Goal: Transaction & Acquisition: Purchase product/service

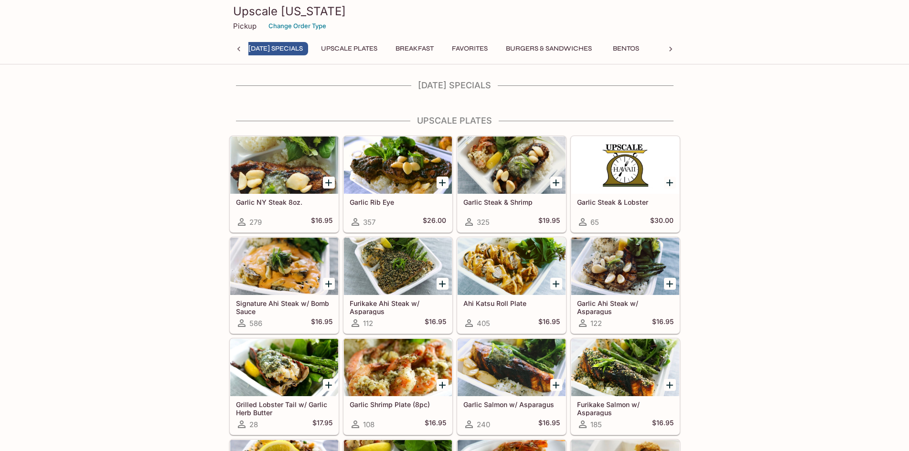
scroll to position [0, 4]
click at [665, 47] on div at bounding box center [670, 49] width 19 height 14
click at [585, 48] on button "Bowls" at bounding box center [589, 48] width 43 height 13
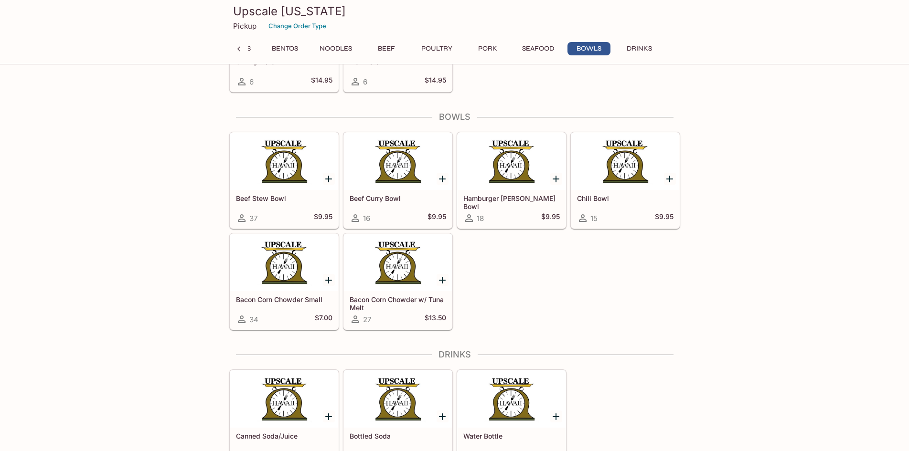
scroll to position [3513, 0]
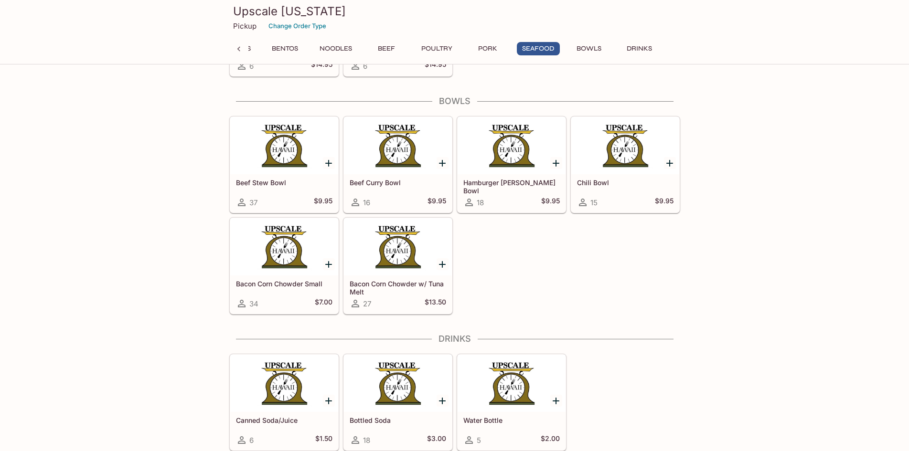
click at [591, 48] on button "Bowls" at bounding box center [589, 48] width 43 height 13
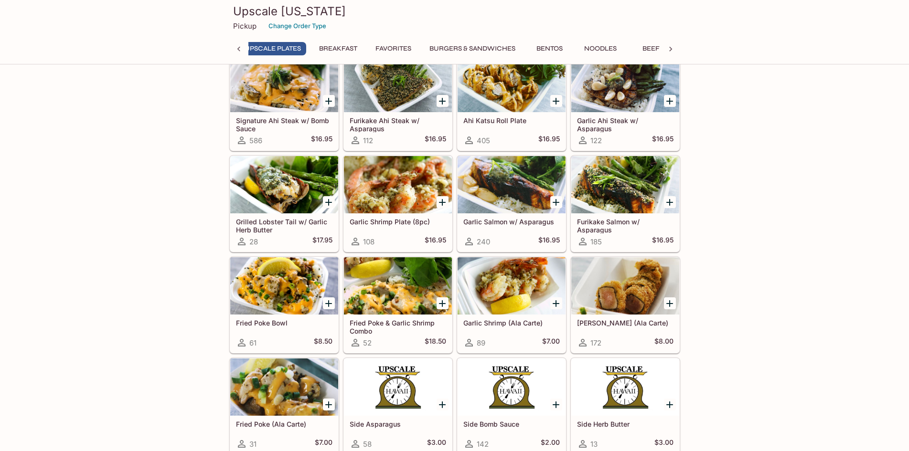
scroll to position [169, 0]
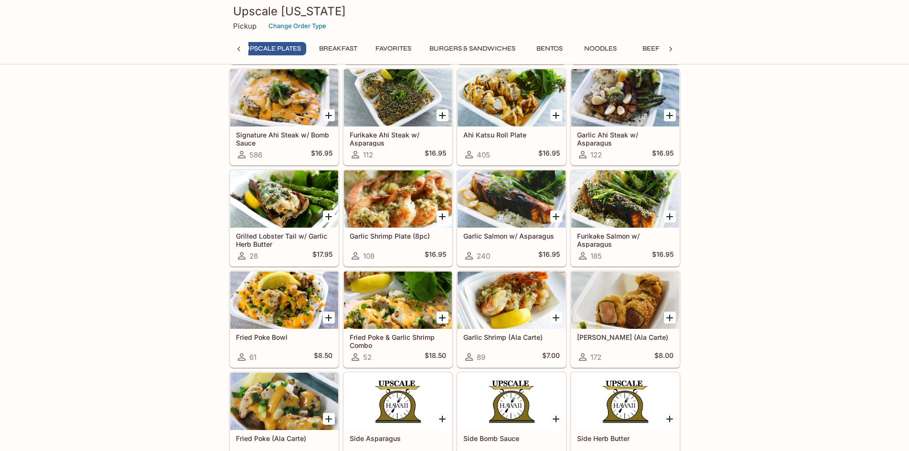
click at [324, 318] on icon "Add Fried Poke Bowl" at bounding box center [328, 317] width 11 height 11
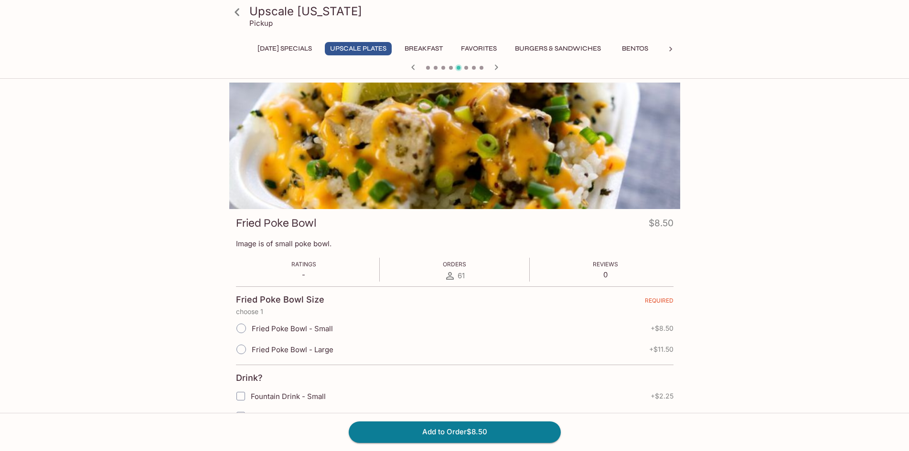
click at [296, 350] on span "Fried Poke Bowl - Large" at bounding box center [293, 349] width 82 height 9
click at [251, 350] on input "Fried Poke Bowl - Large" at bounding box center [241, 350] width 20 height 20
radio input "true"
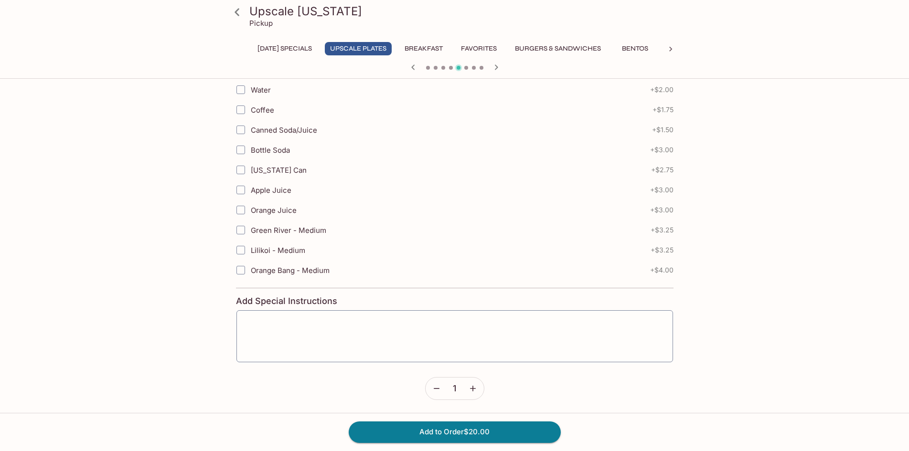
scroll to position [436, 0]
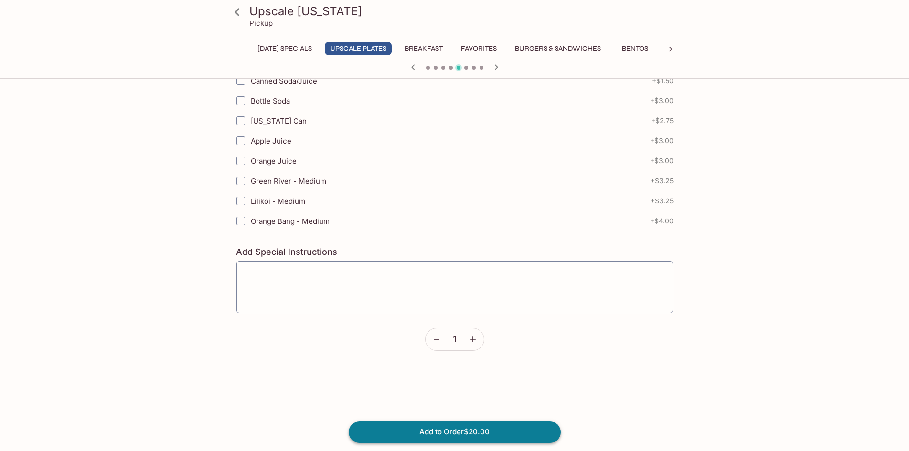
click at [499, 428] on button "Add to Order $20.00" at bounding box center [455, 432] width 212 height 21
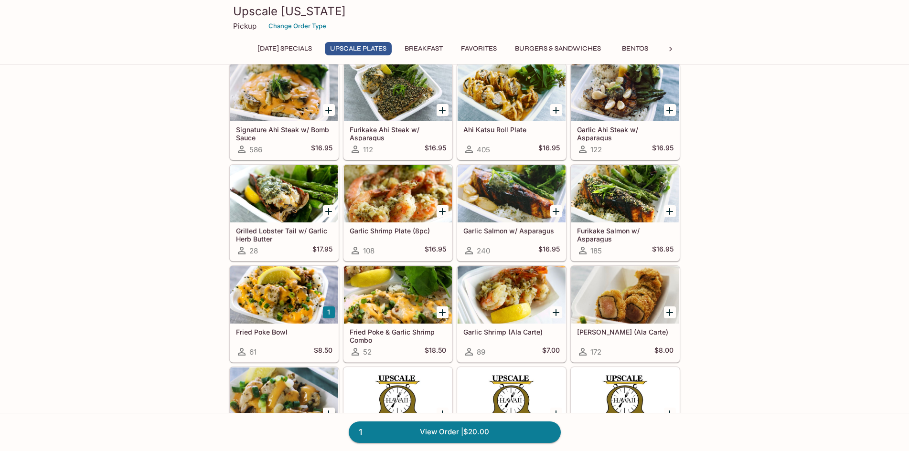
scroll to position [191, 0]
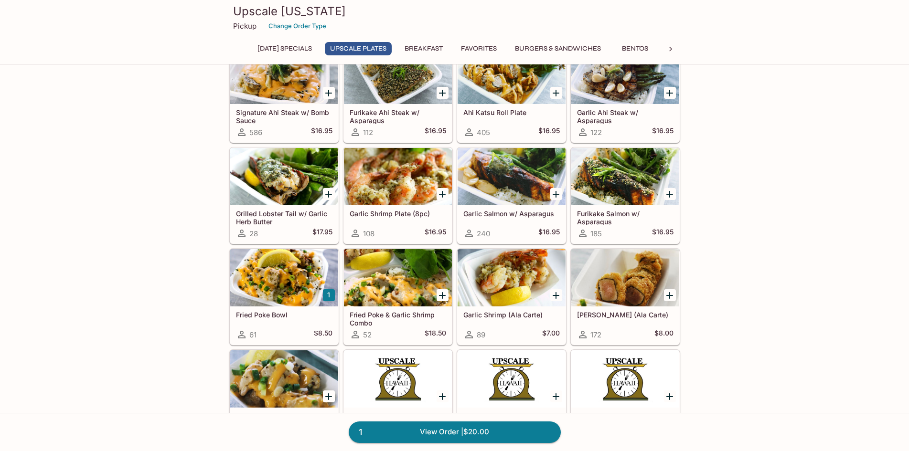
click at [290, 307] on div "Fried Poke Bowl 61 $8.50" at bounding box center [284, 326] width 108 height 38
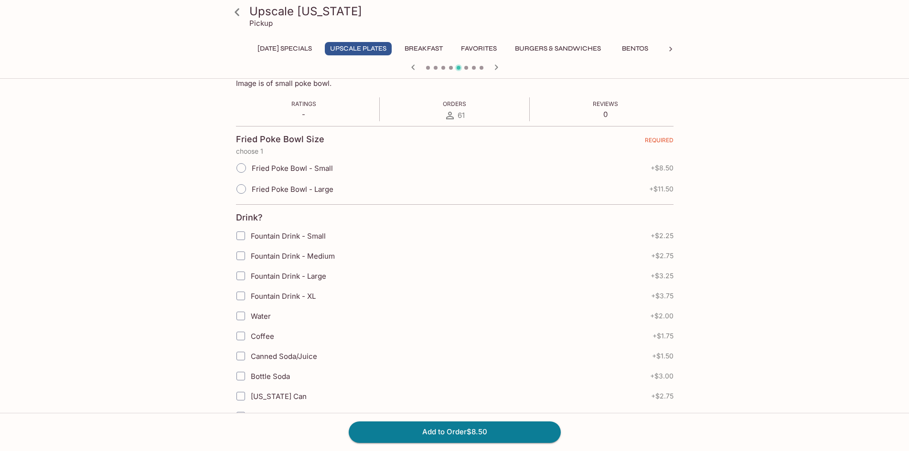
scroll to position [143, 0]
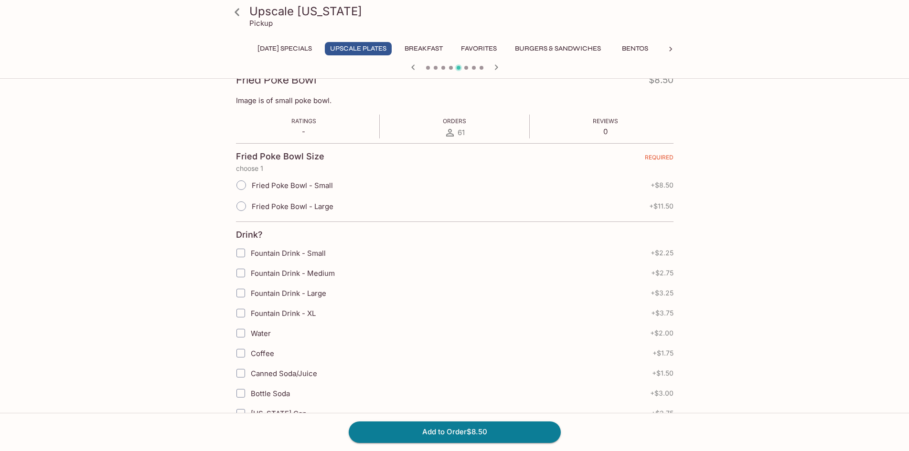
click at [290, 211] on span "Fried Poke Bowl - Large" at bounding box center [293, 206] width 82 height 9
click at [251, 211] on input "Fried Poke Bowl - Large" at bounding box center [241, 206] width 20 height 20
radio input "true"
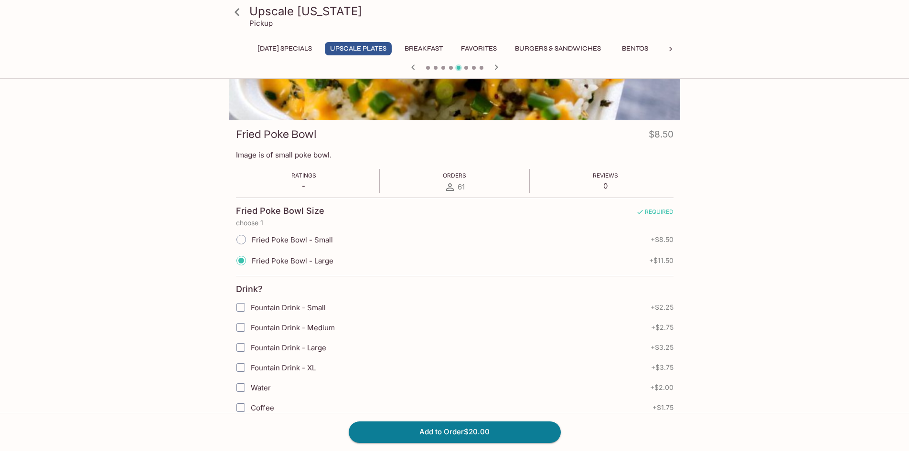
scroll to position [0, 0]
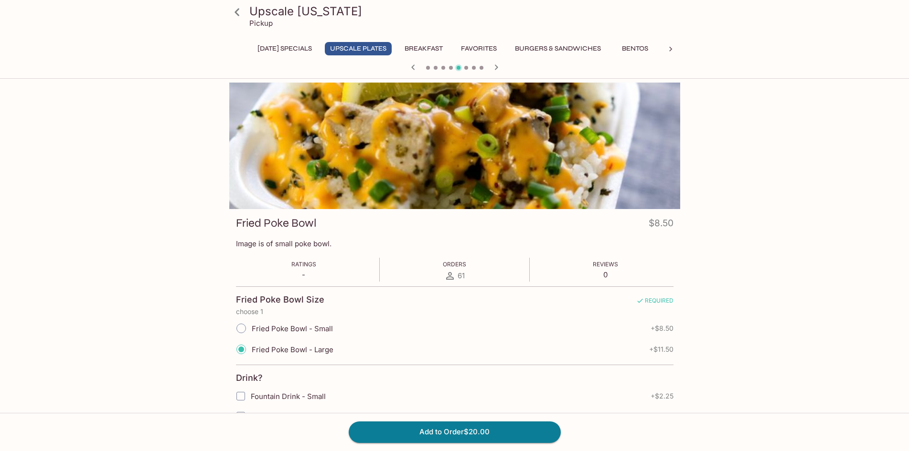
click at [259, 343] on label "Fried Poke Bowl - Large" at bounding box center [282, 349] width 103 height 21
click at [251, 343] on input "Fried Poke Bowl - Large" at bounding box center [241, 350] width 20 height 20
click at [296, 52] on button "[DATE] Specials" at bounding box center [284, 48] width 65 height 13
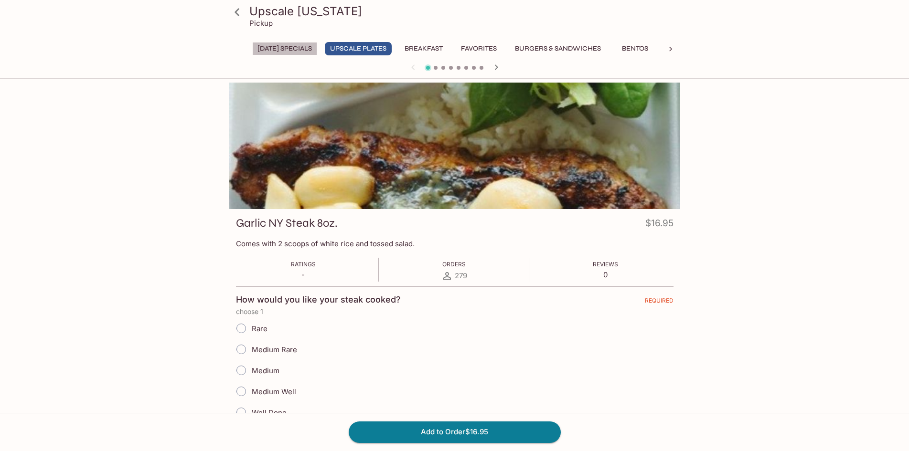
click at [316, 45] on button "[DATE] Specials" at bounding box center [284, 48] width 65 height 13
click at [241, 19] on icon at bounding box center [237, 12] width 17 height 17
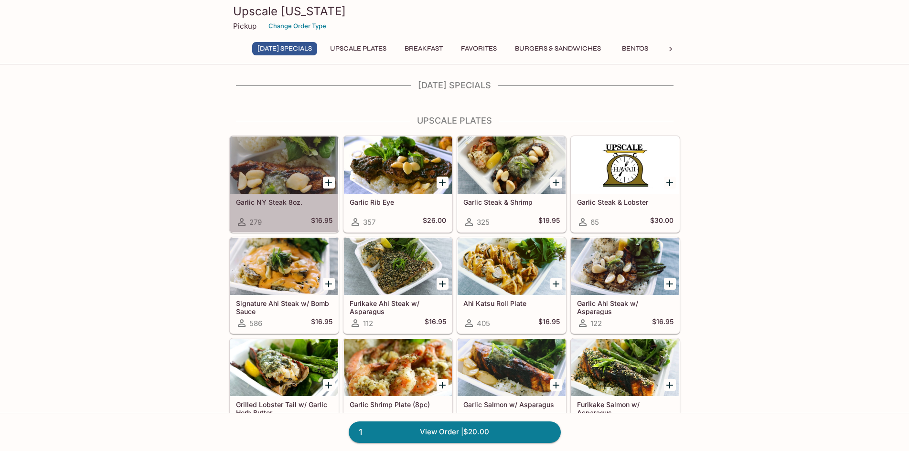
click at [310, 209] on div "Garlic NY Steak 8oz. 279 $16.95" at bounding box center [284, 213] width 108 height 38
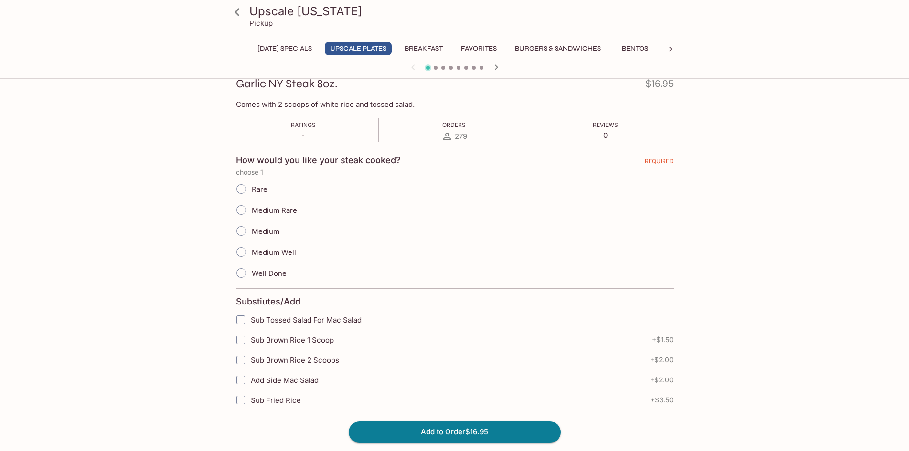
scroll to position [143, 0]
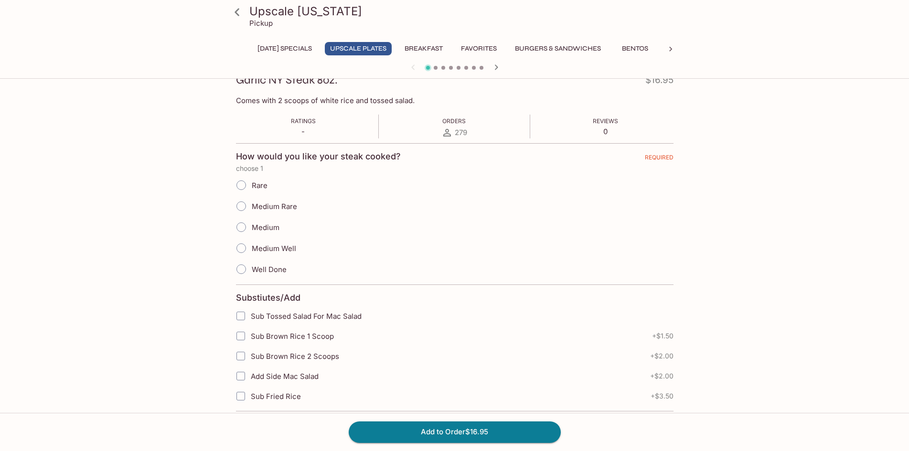
click at [274, 211] on label "Medium Rare" at bounding box center [264, 206] width 66 height 21
click at [251, 211] on input "Medium Rare" at bounding box center [241, 206] width 20 height 20
radio input "true"
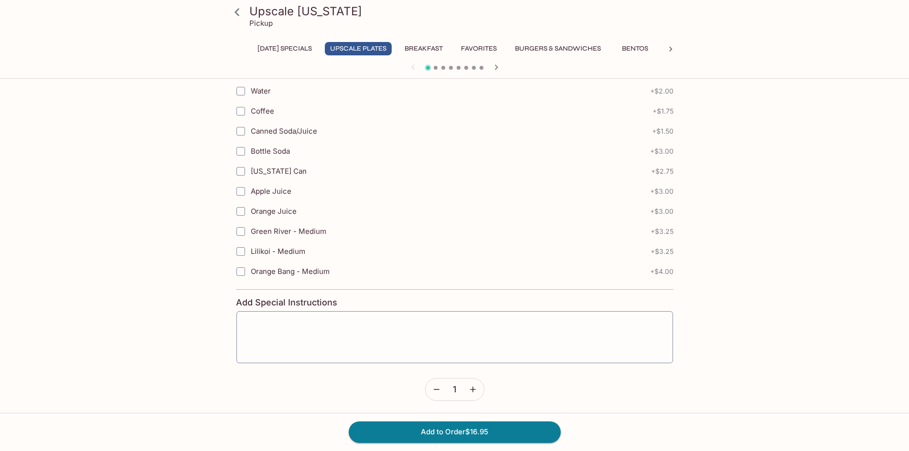
scroll to position [578, 0]
click at [436, 424] on button "Add to Order $16.95" at bounding box center [455, 432] width 212 height 21
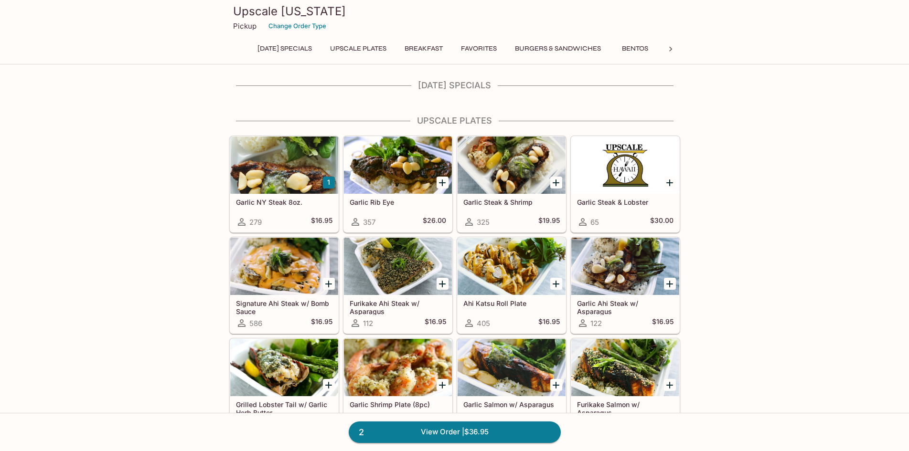
click at [270, 204] on h5 "Garlic NY Steak 8oz." at bounding box center [284, 202] width 97 height 8
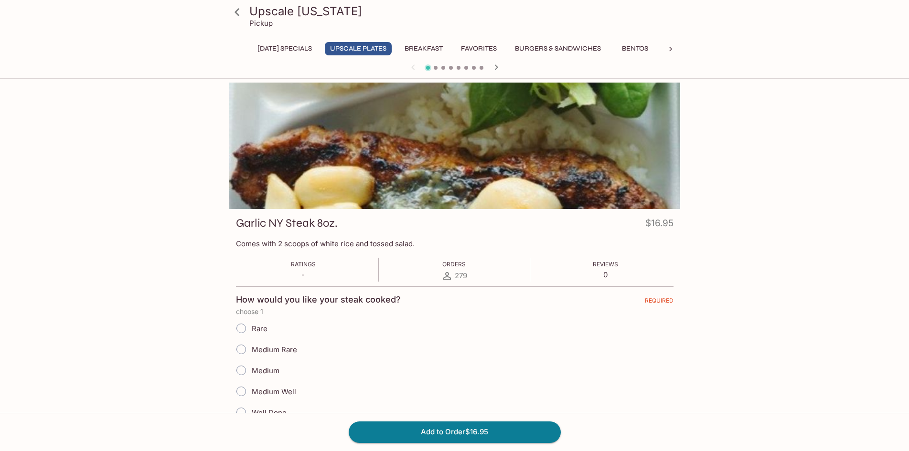
click at [240, 16] on icon at bounding box center [237, 12] width 17 height 17
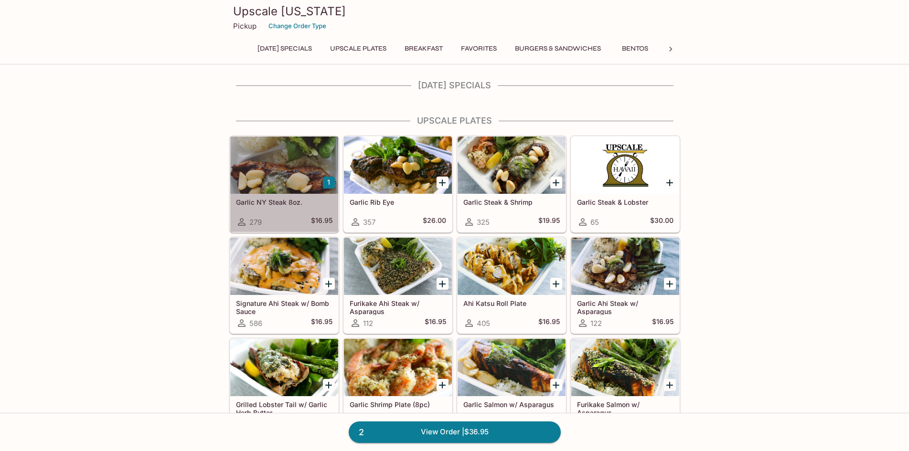
click at [298, 200] on h5 "Garlic NY Steak 8oz." at bounding box center [284, 202] width 97 height 8
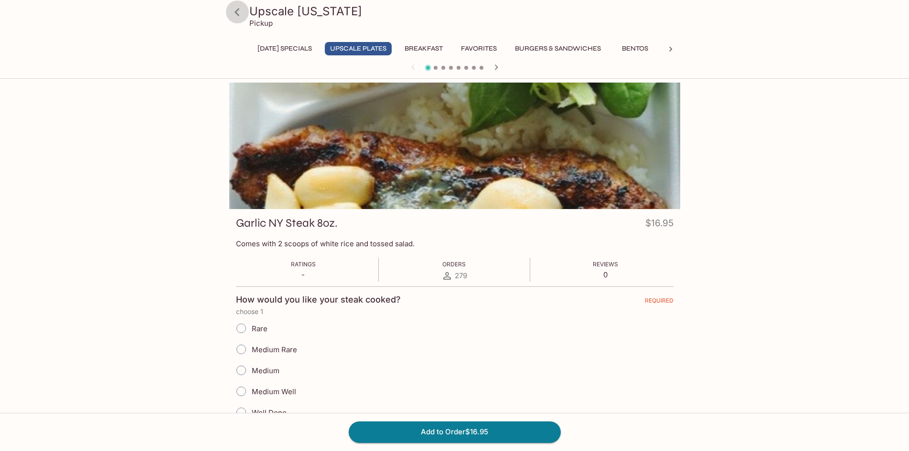
click at [229, 7] on icon at bounding box center [237, 12] width 17 height 17
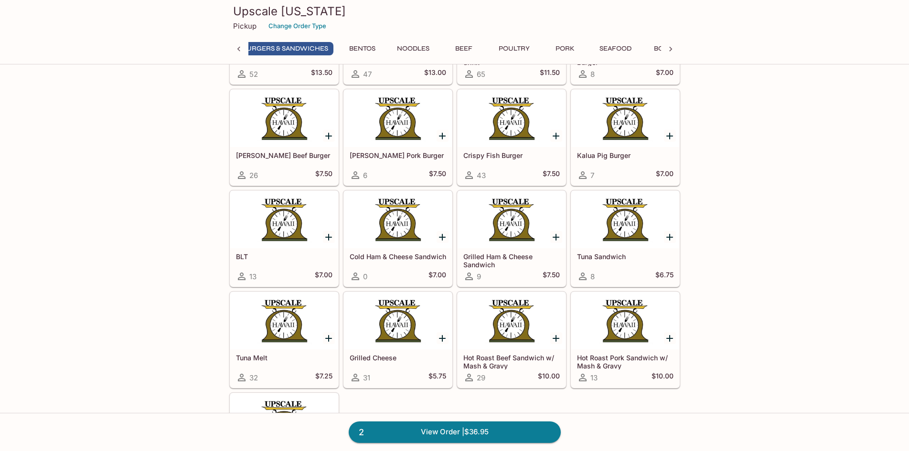
scroll to position [1459, 0]
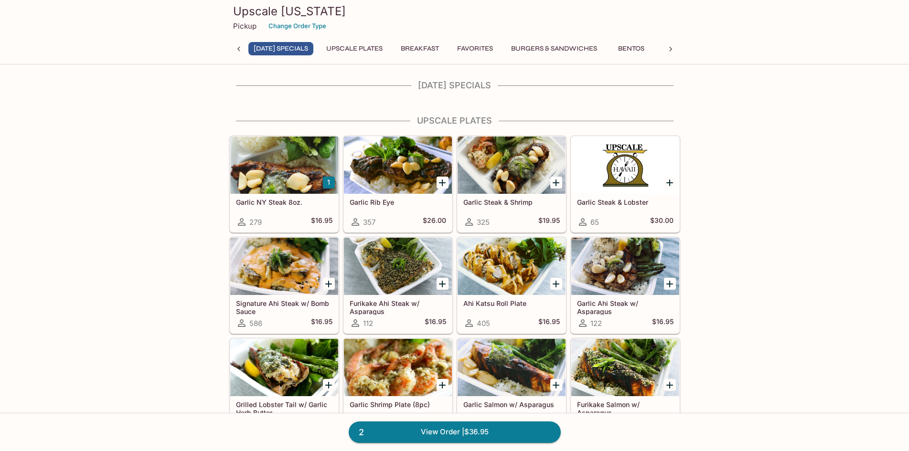
click at [672, 49] on icon at bounding box center [671, 49] width 10 height 10
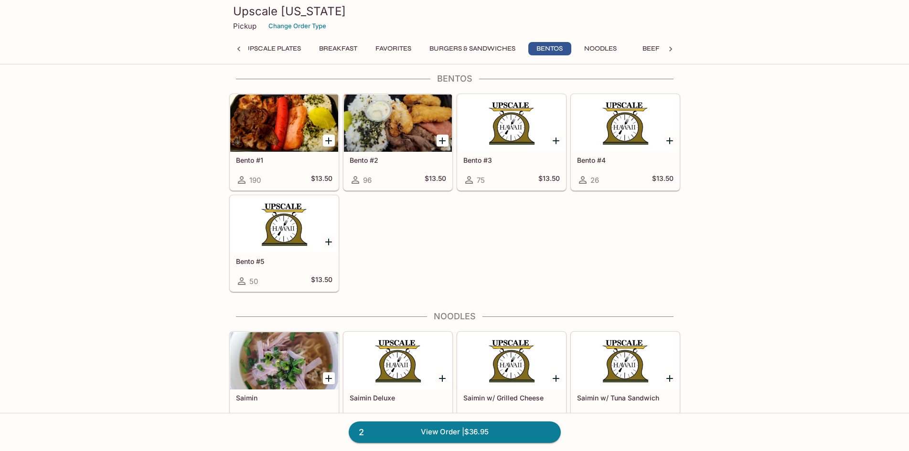
click at [393, 117] on div at bounding box center [398, 123] width 108 height 57
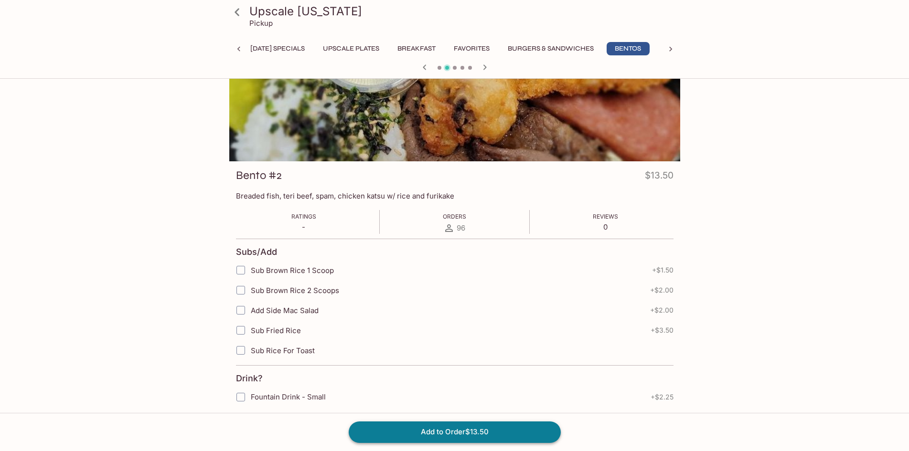
click at [504, 434] on button "Add to Order $13.50" at bounding box center [455, 432] width 212 height 21
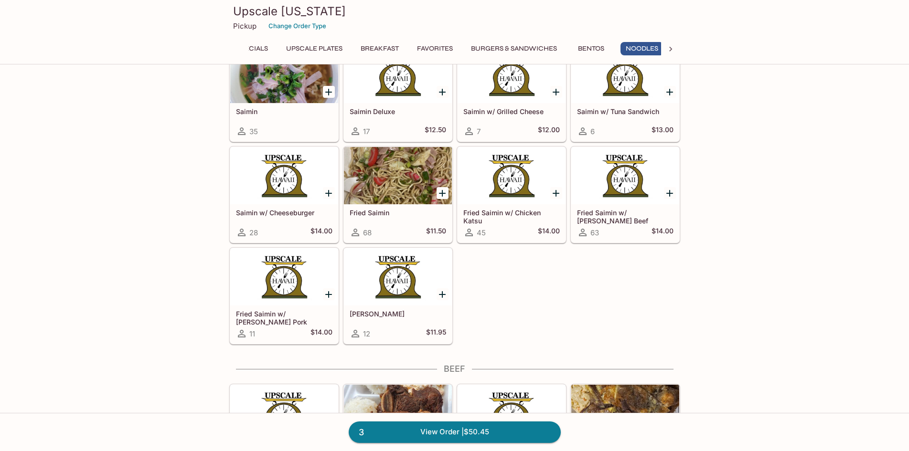
scroll to position [0, 58]
click at [524, 49] on button "Burgers & Sandwiches" at bounding box center [499, 48] width 97 height 13
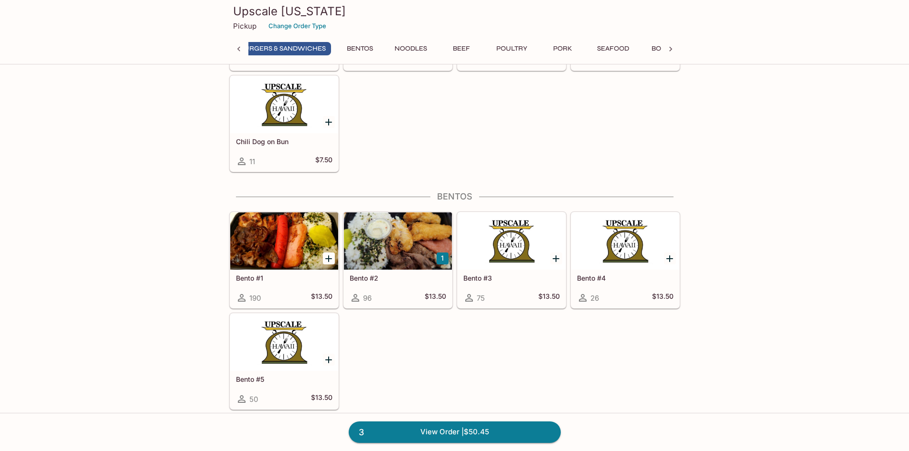
scroll to position [0, 273]
click at [250, 348] on div at bounding box center [284, 342] width 108 height 57
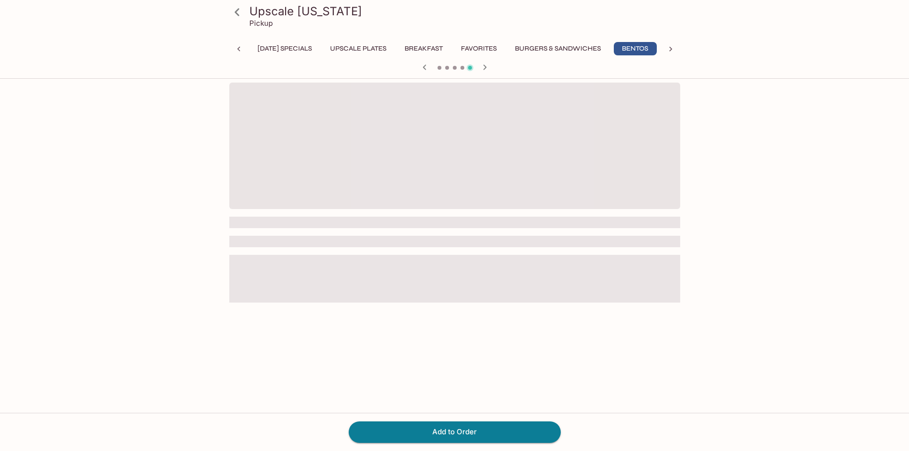
scroll to position [0, 7]
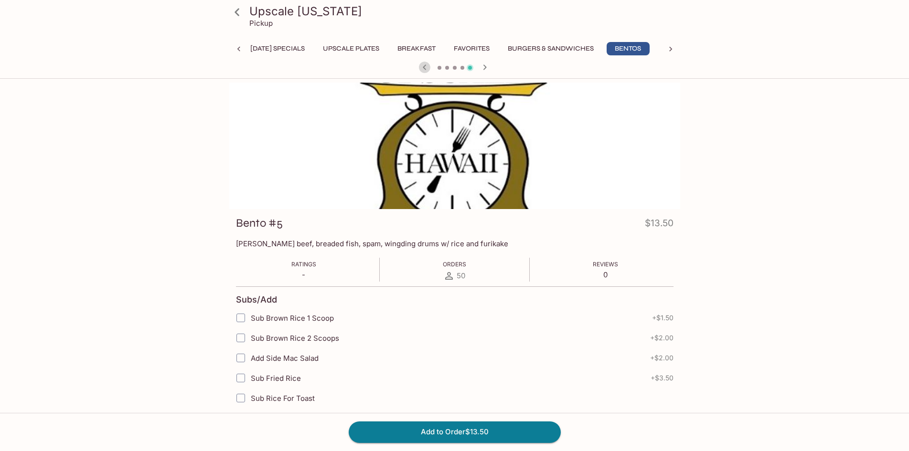
click at [423, 68] on icon "button" at bounding box center [424, 67] width 11 height 11
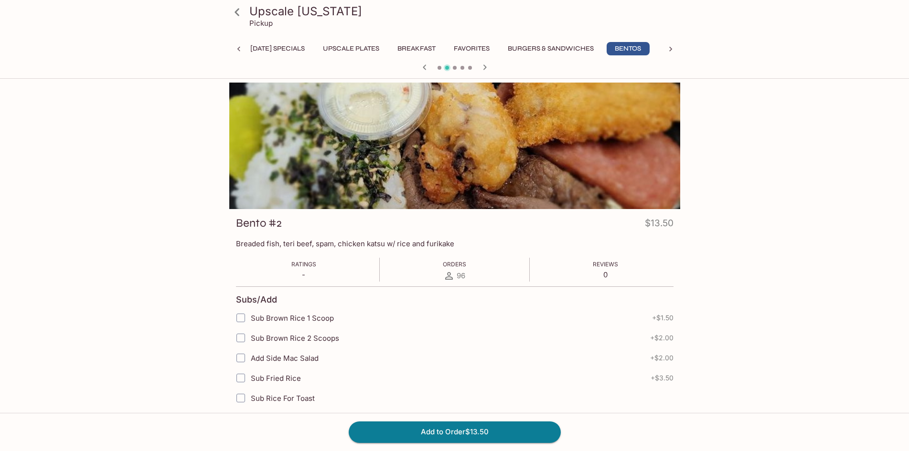
click at [423, 68] on icon "button" at bounding box center [424, 67] width 11 height 11
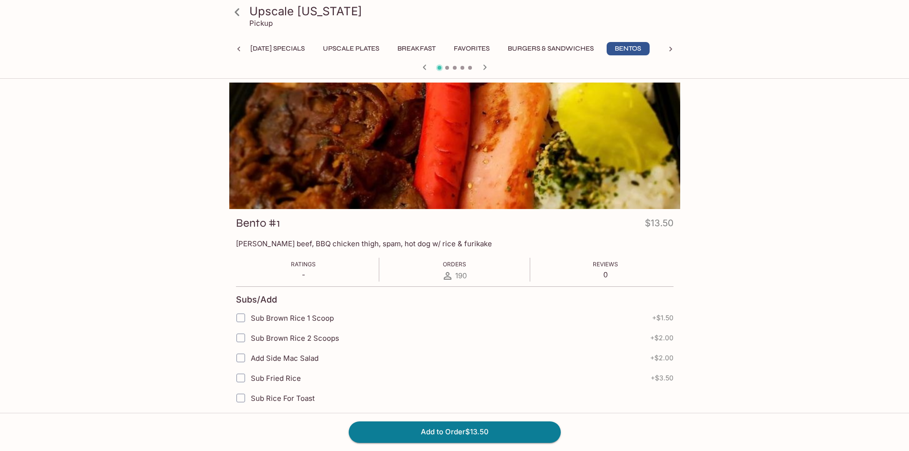
click at [278, 52] on button "[DATE] Specials" at bounding box center [277, 48] width 65 height 13
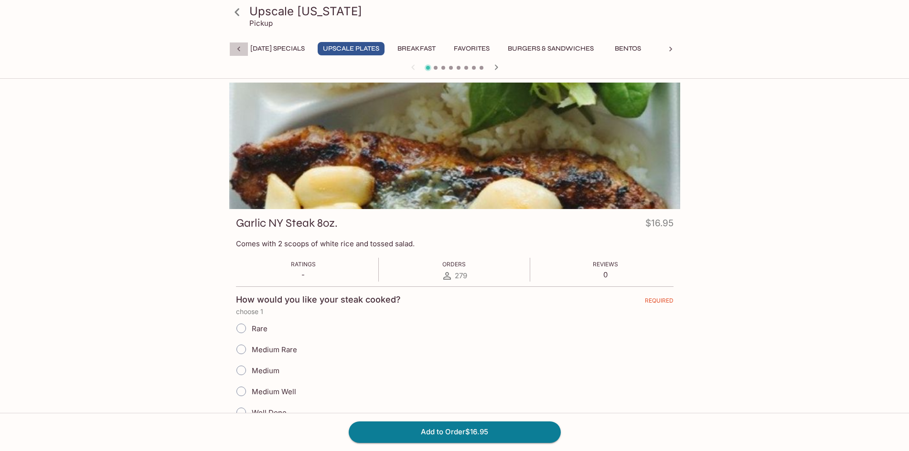
click at [238, 45] on icon at bounding box center [239, 49] width 10 height 10
click at [240, 10] on icon at bounding box center [237, 12] width 17 height 17
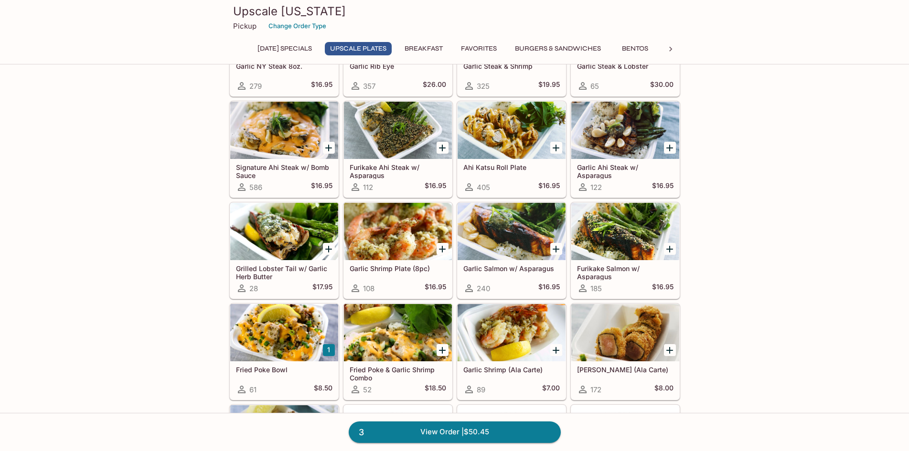
scroll to position [143, 0]
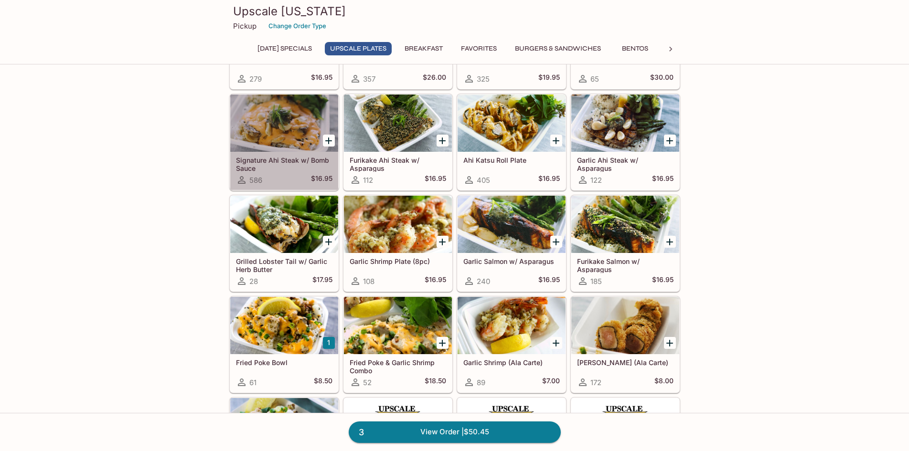
click at [279, 124] on div at bounding box center [284, 123] width 108 height 57
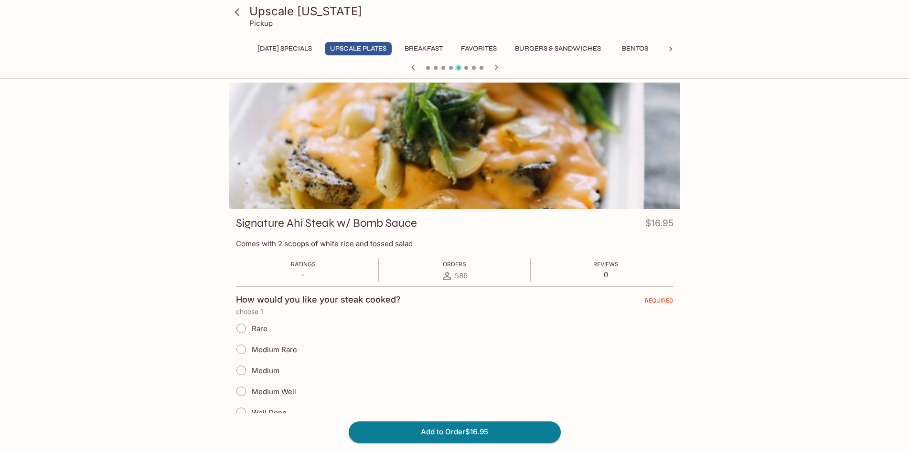
click at [240, 12] on icon at bounding box center [237, 12] width 17 height 17
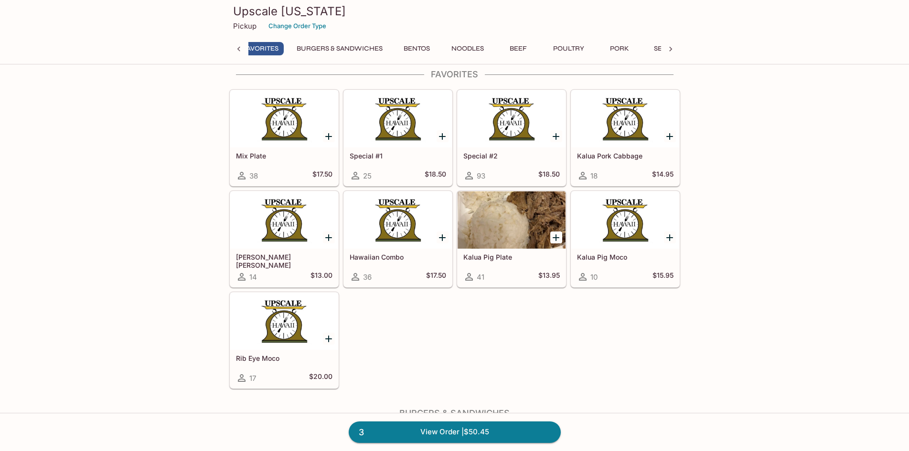
scroll to position [922, 0]
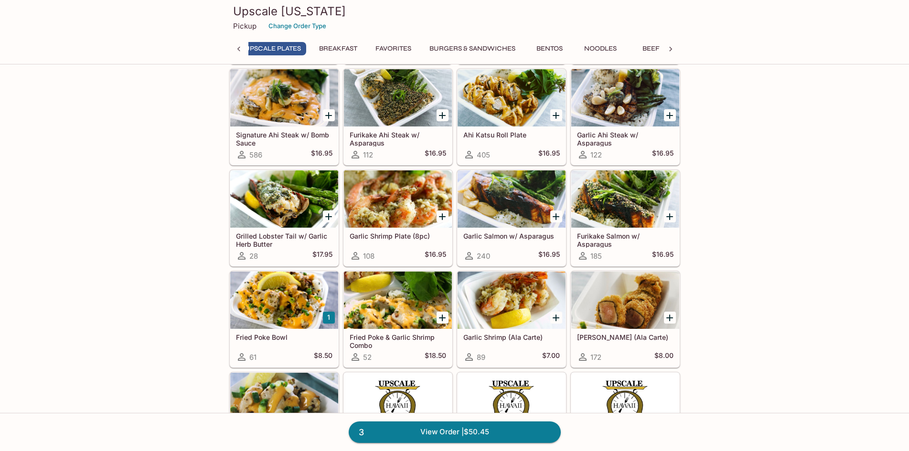
click at [391, 300] on div at bounding box center [398, 300] width 108 height 57
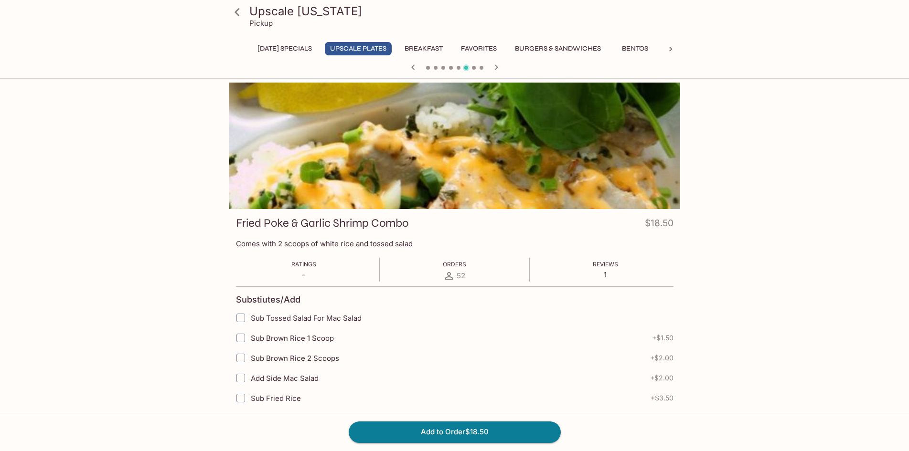
click at [236, 16] on icon at bounding box center [237, 12] width 17 height 17
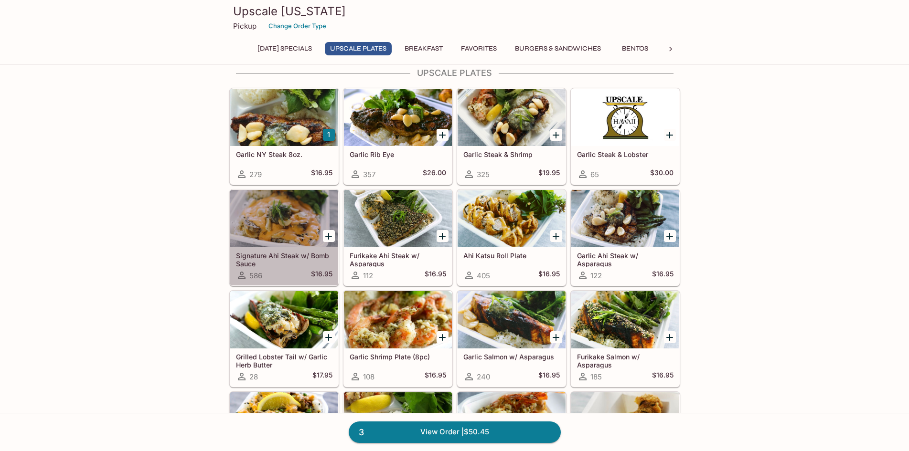
click at [255, 197] on div at bounding box center [284, 218] width 108 height 57
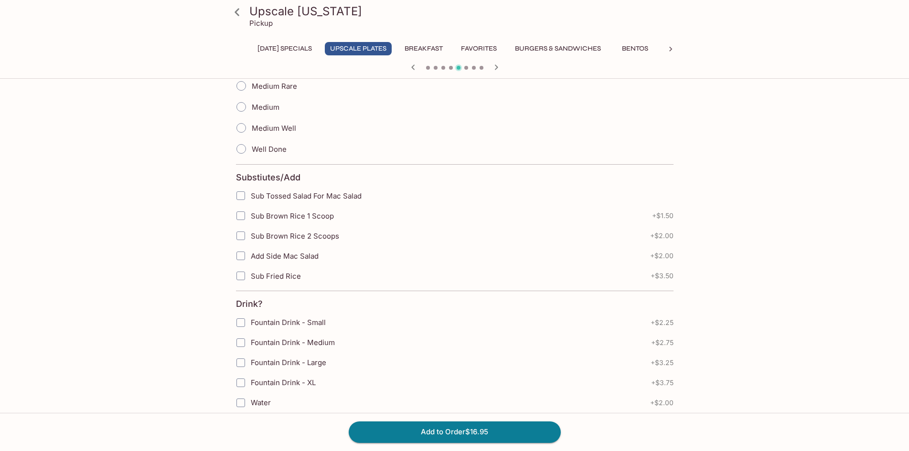
scroll to position [239, 0]
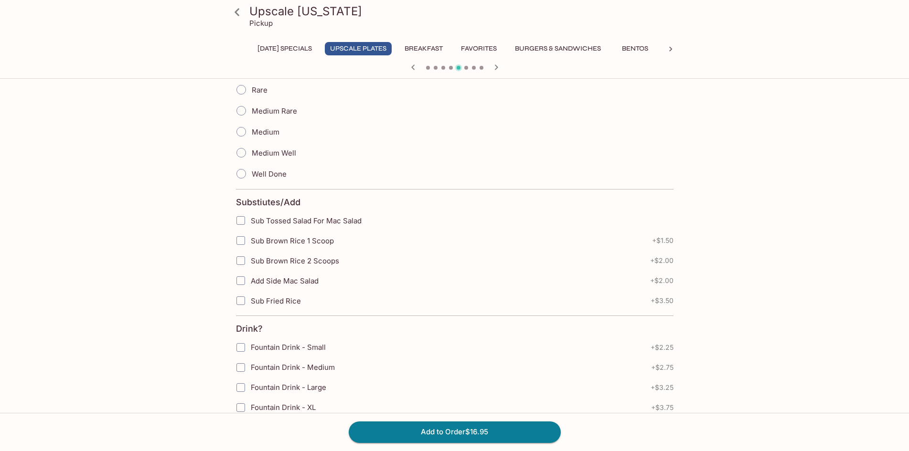
click at [247, 261] on input "Sub Brown Rice 2 Scoops" at bounding box center [240, 260] width 19 height 19
checkbox input "true"
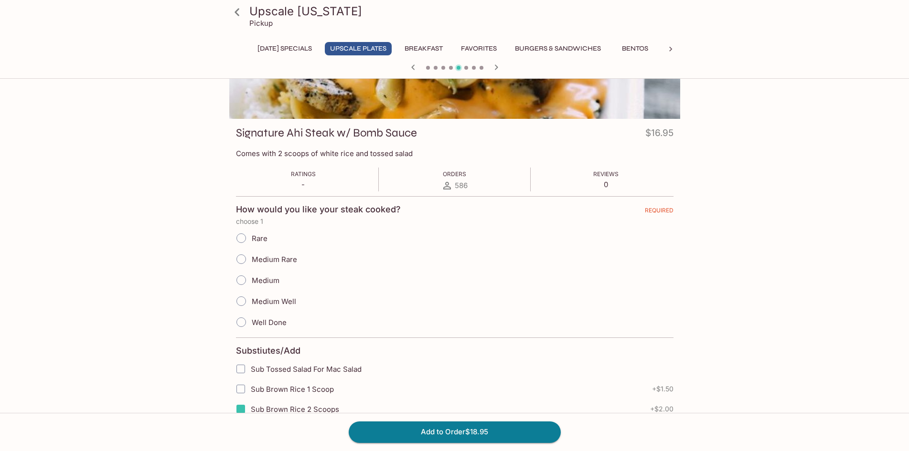
scroll to position [143, 0]
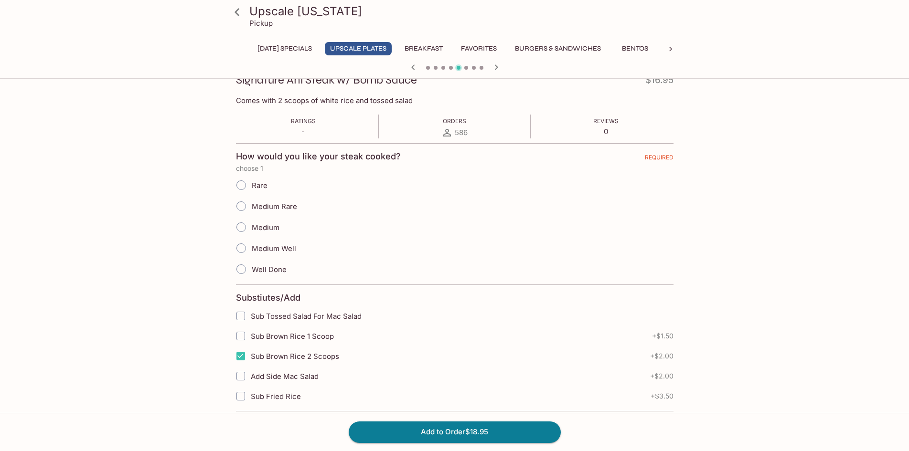
click at [248, 228] on input "Medium" at bounding box center [241, 227] width 20 height 20
radio input "true"
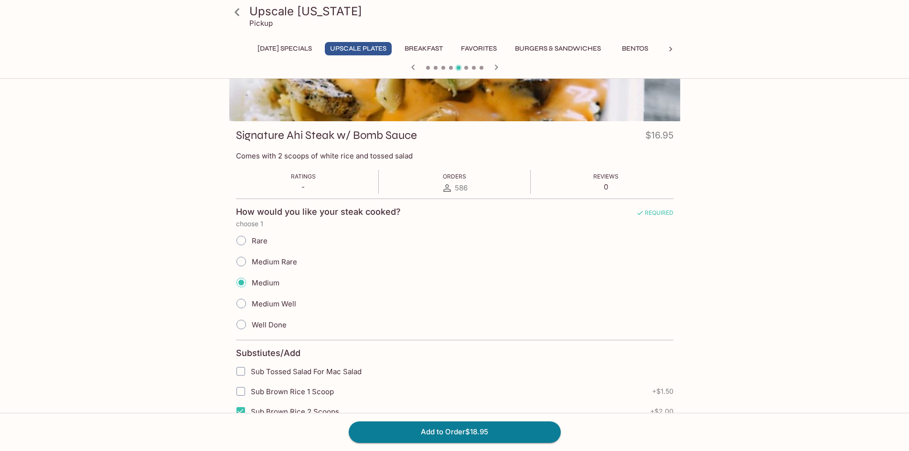
scroll to position [0, 0]
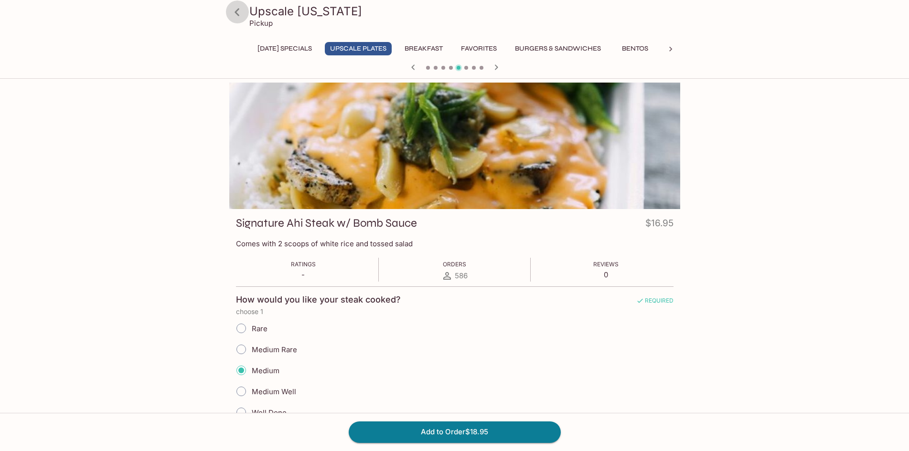
click at [239, 9] on icon at bounding box center [237, 12] width 5 height 8
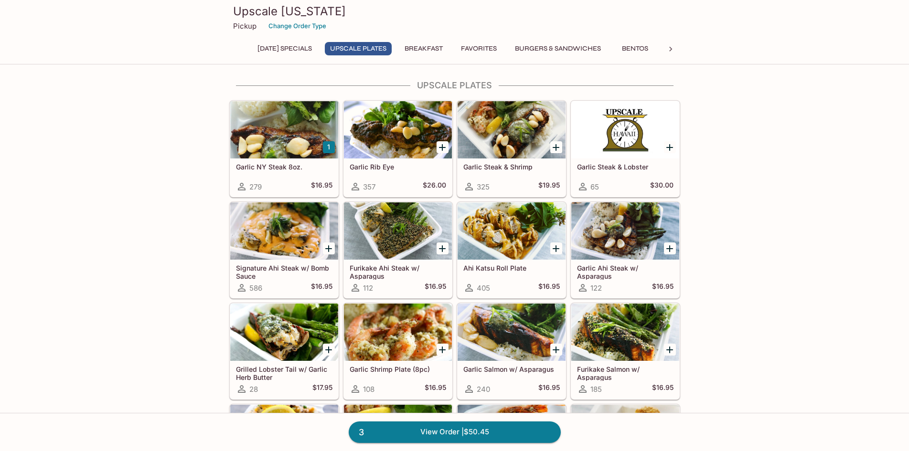
scroll to position [143, 0]
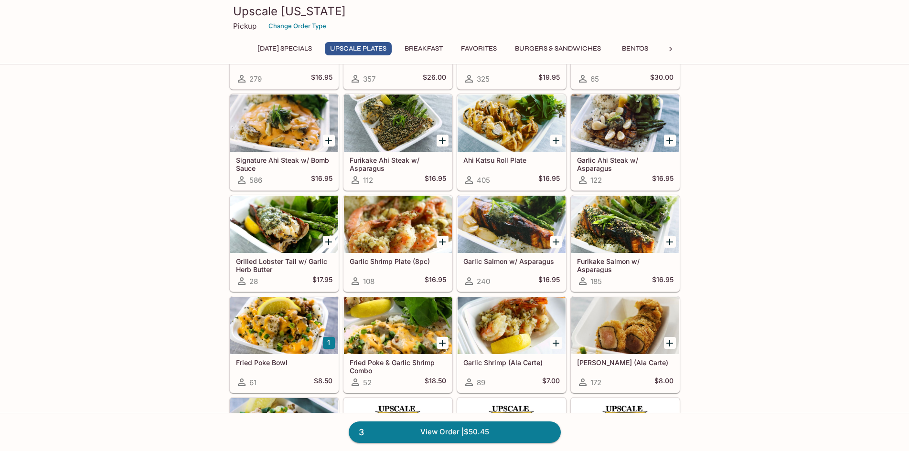
click at [381, 228] on div at bounding box center [398, 224] width 108 height 57
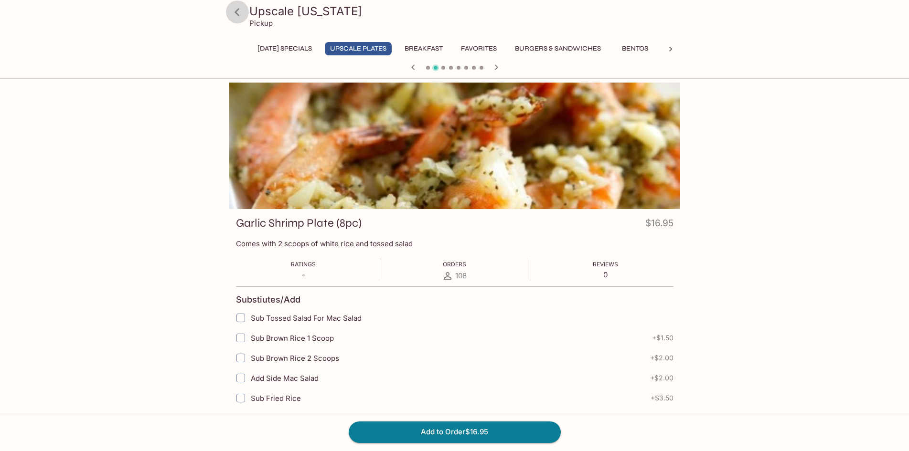
click at [235, 14] on icon at bounding box center [237, 12] width 17 height 17
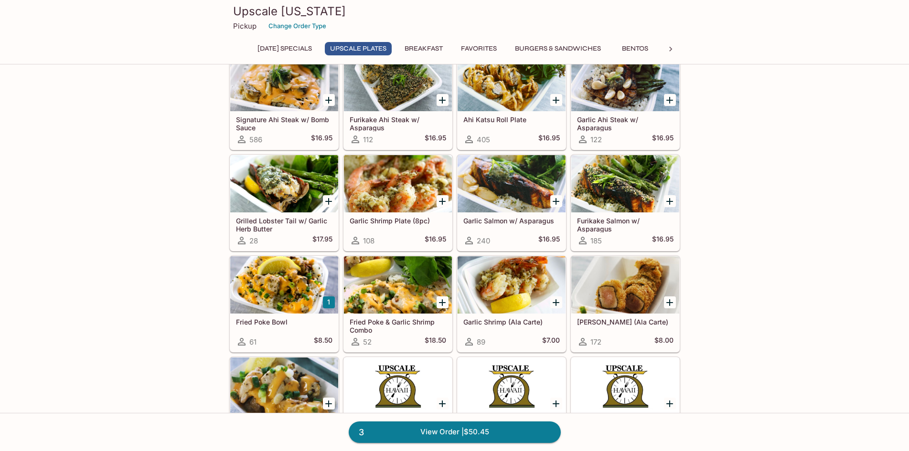
scroll to position [239, 0]
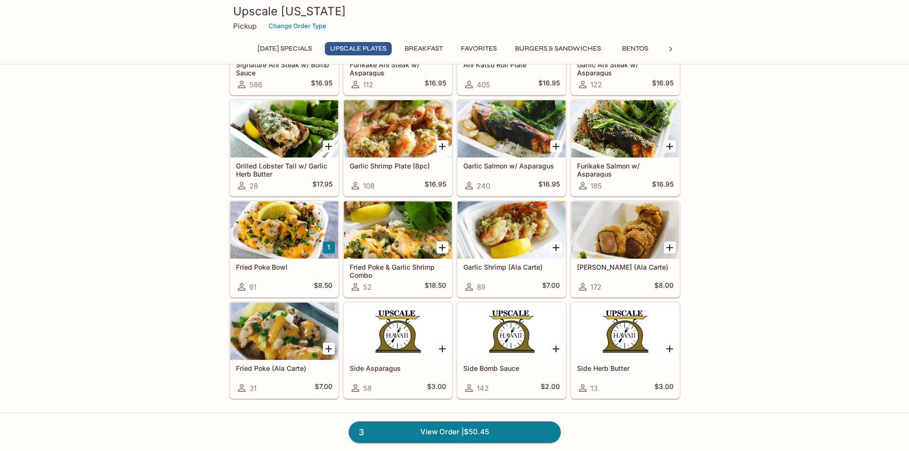
click at [666, 47] on icon at bounding box center [671, 49] width 10 height 10
click at [386, 46] on button "Beef" at bounding box center [386, 48] width 43 height 13
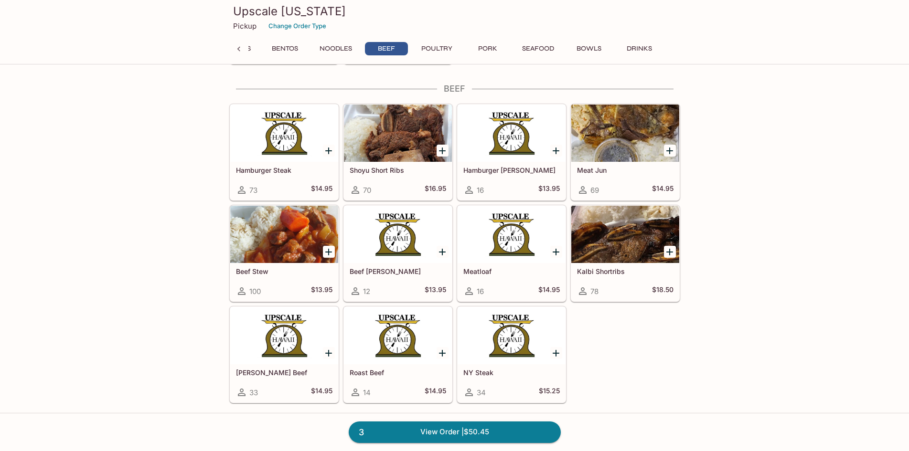
scroll to position [2576, 0]
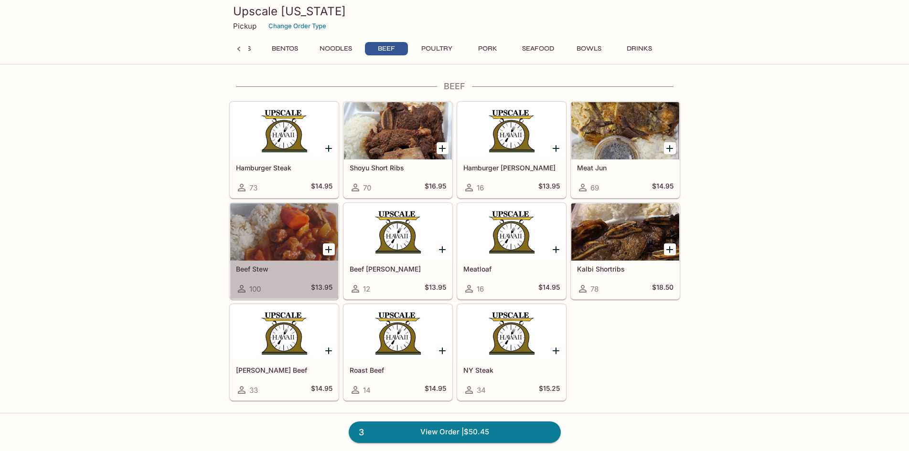
click at [289, 240] on div at bounding box center [284, 232] width 108 height 57
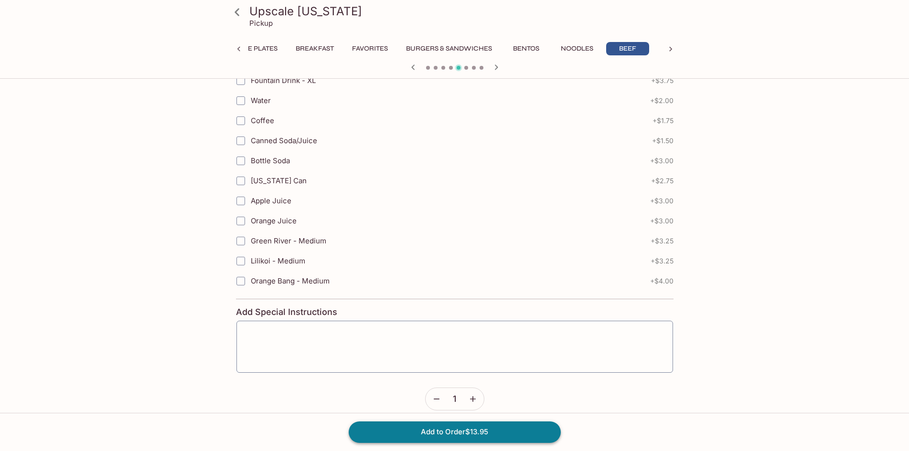
scroll to position [436, 0]
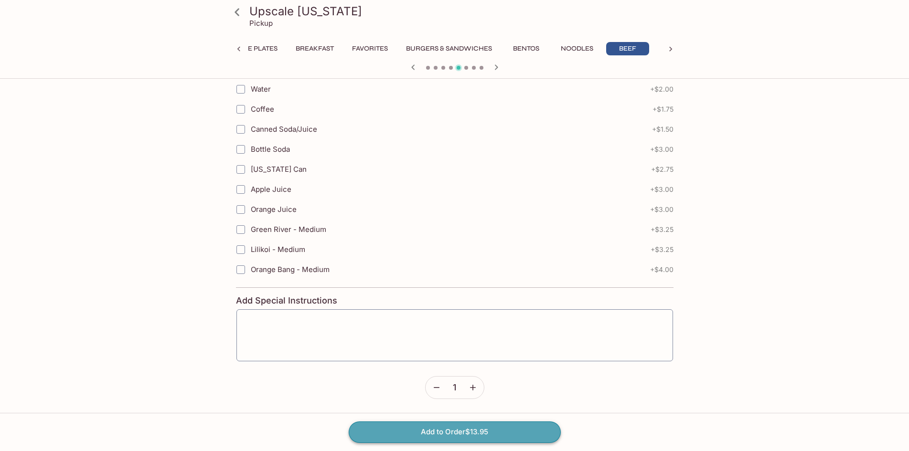
click at [536, 428] on button "Add to Order $13.95" at bounding box center [455, 432] width 212 height 21
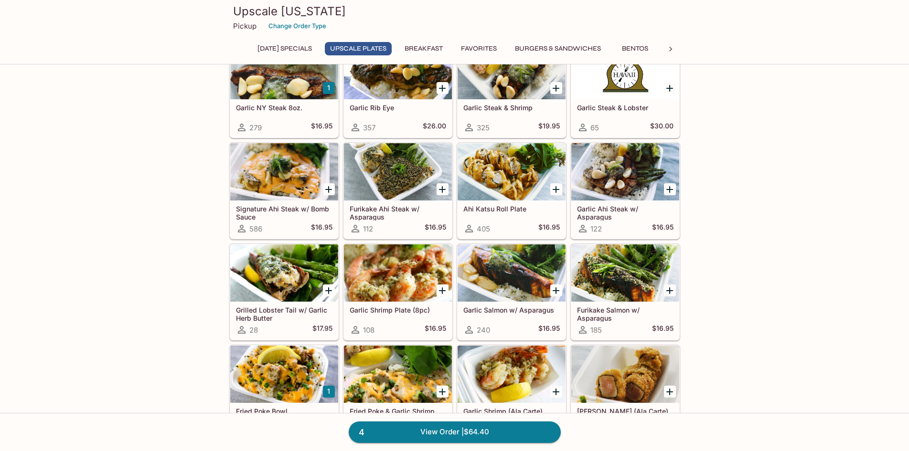
scroll to position [96, 0]
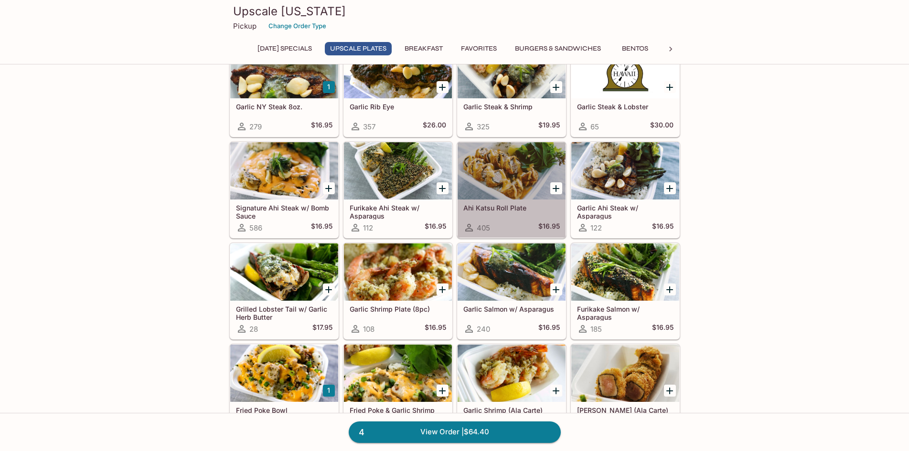
click at [495, 161] on div at bounding box center [512, 170] width 108 height 57
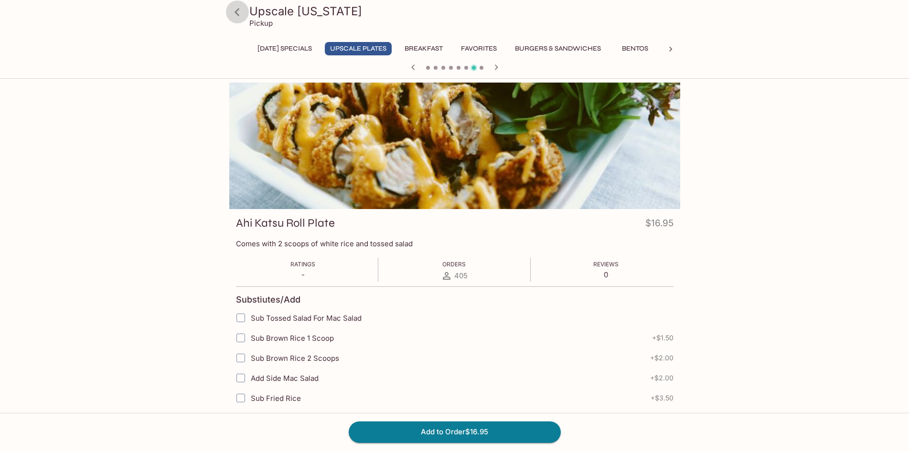
click at [232, 7] on icon at bounding box center [237, 12] width 17 height 17
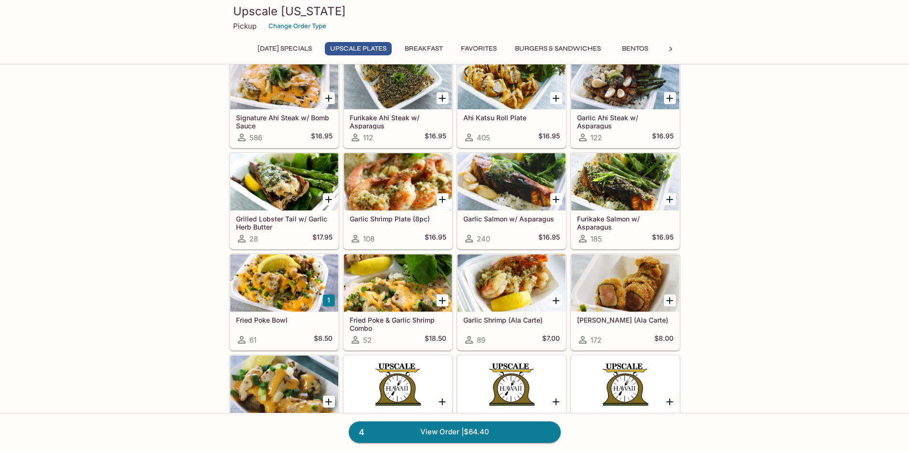
scroll to position [191, 0]
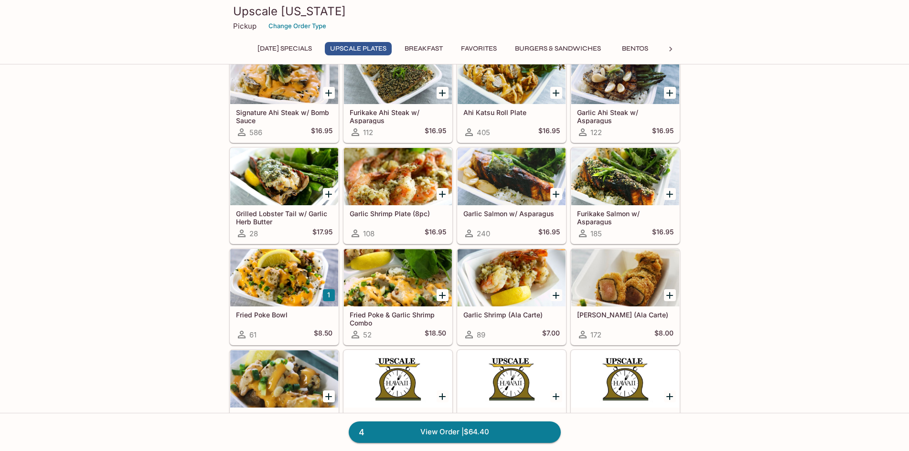
click at [392, 276] on div at bounding box center [398, 277] width 108 height 57
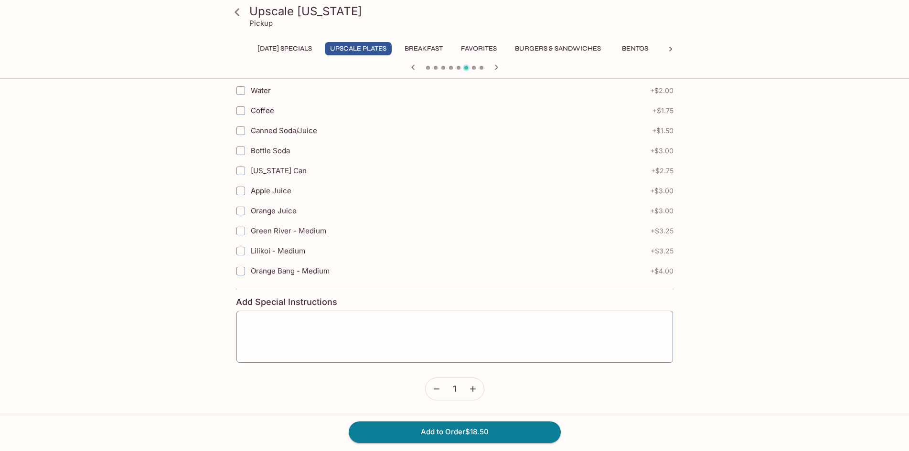
scroll to position [436, 0]
click at [477, 430] on button "Add to Order $18.50" at bounding box center [455, 432] width 212 height 21
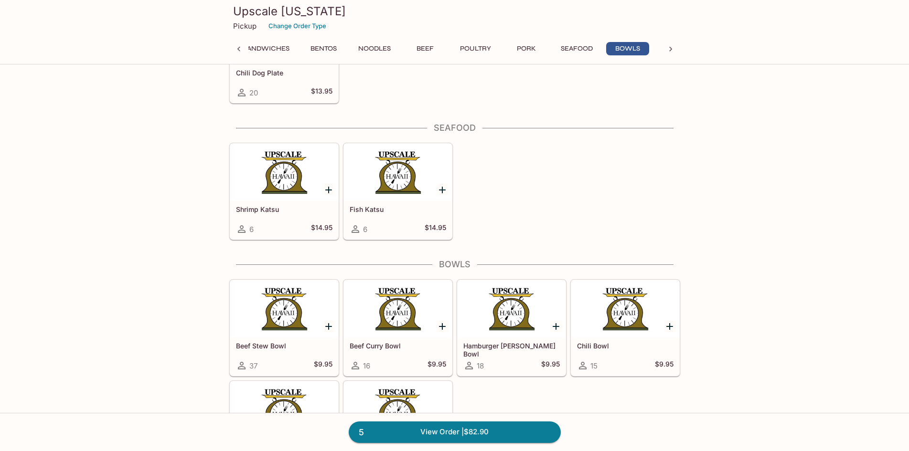
scroll to position [3561, 0]
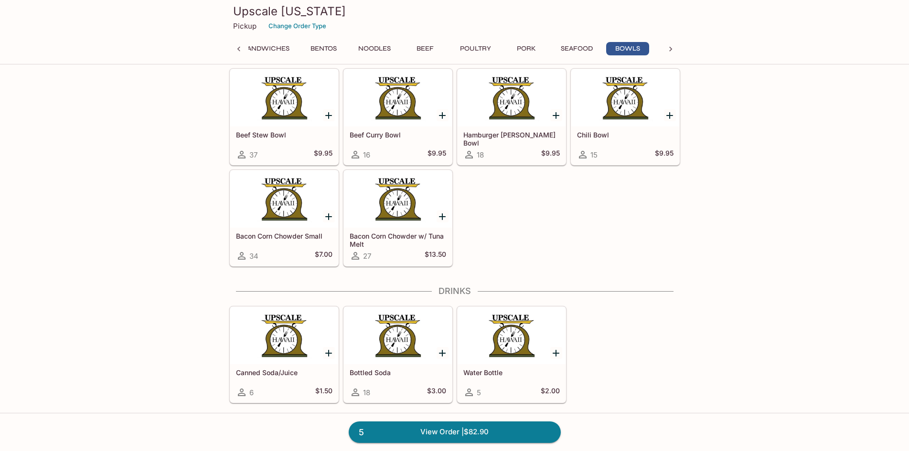
click at [671, 50] on icon at bounding box center [670, 49] width 3 height 5
click at [239, 48] on icon at bounding box center [238, 49] width 3 height 5
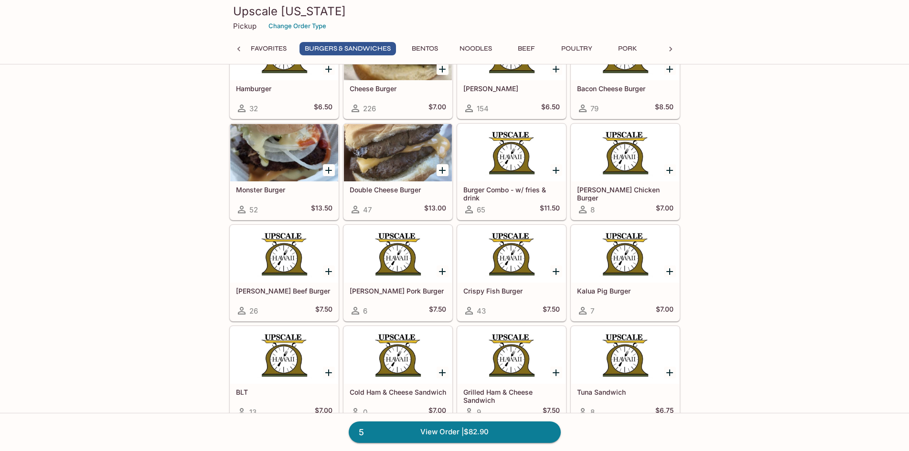
scroll to position [1411, 0]
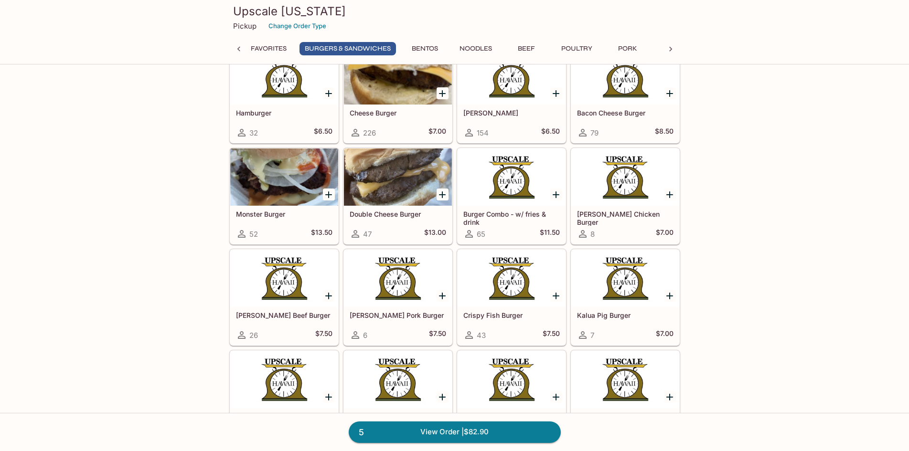
click at [532, 196] on div at bounding box center [512, 177] width 108 height 57
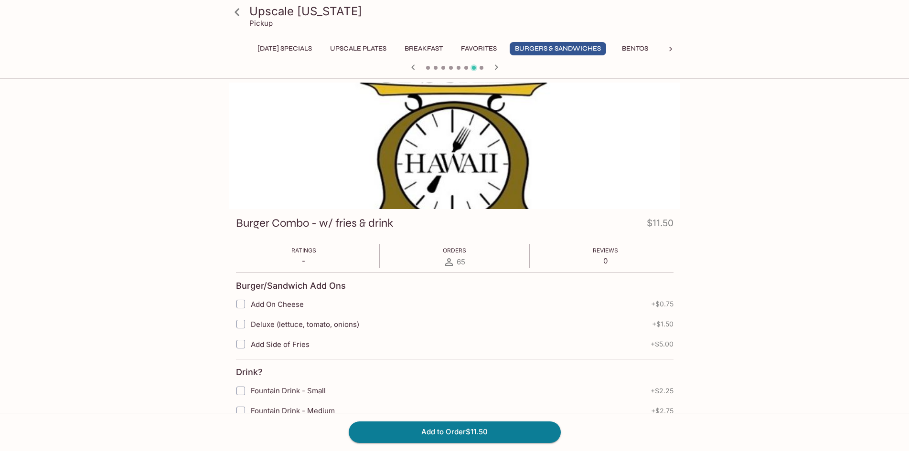
click at [234, 13] on icon at bounding box center [237, 12] width 17 height 17
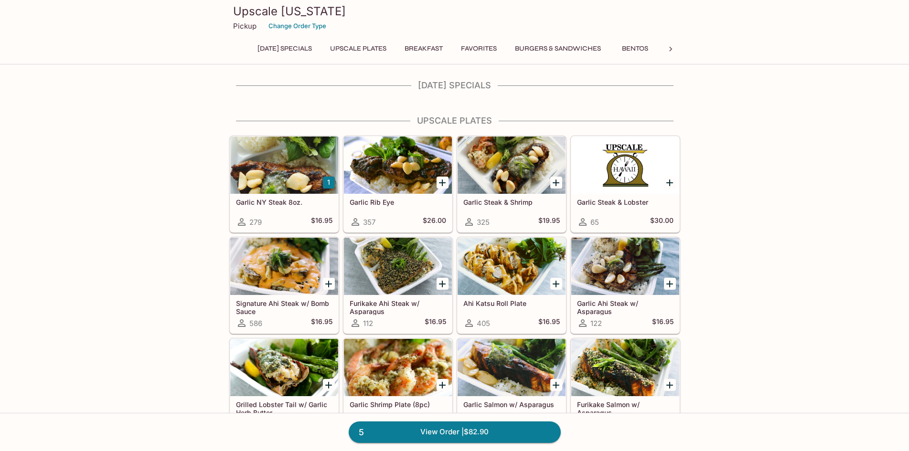
click at [422, 50] on button "Breakfast" at bounding box center [423, 48] width 49 height 13
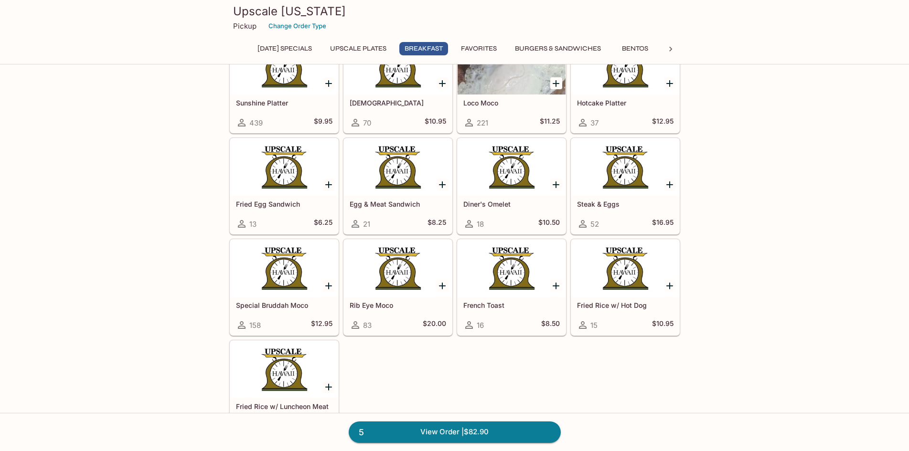
scroll to position [624, 0]
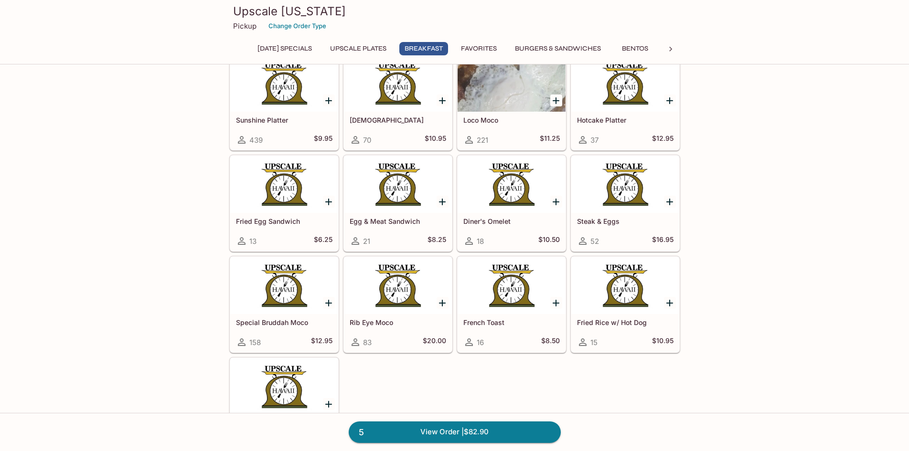
click at [673, 47] on icon at bounding box center [671, 49] width 10 height 10
click at [425, 48] on button "Poultry" at bounding box center [437, 48] width 43 height 13
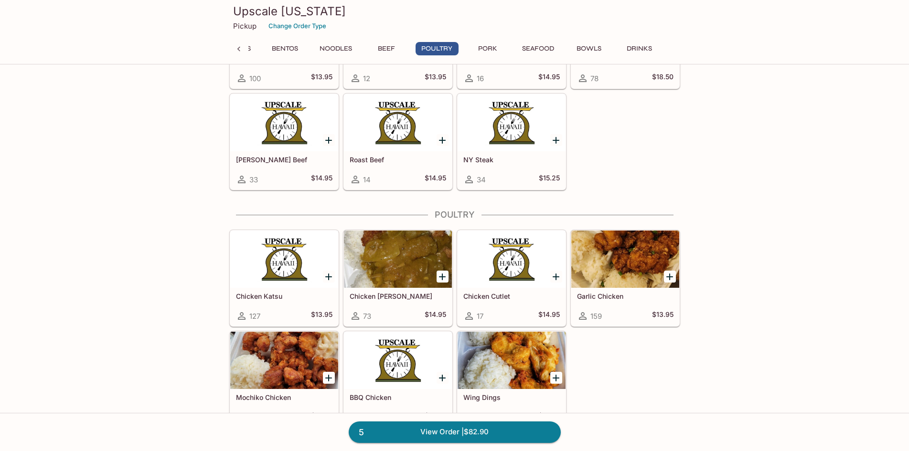
scroll to position [2915, 0]
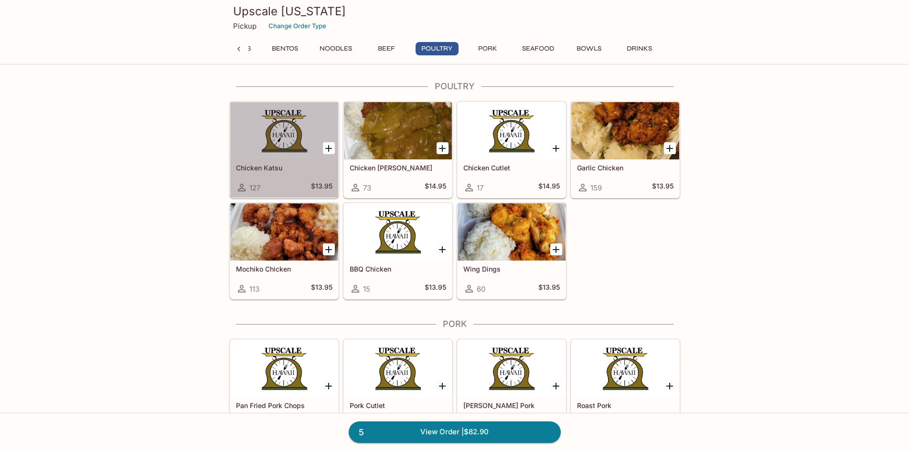
click at [274, 123] on div at bounding box center [284, 130] width 108 height 57
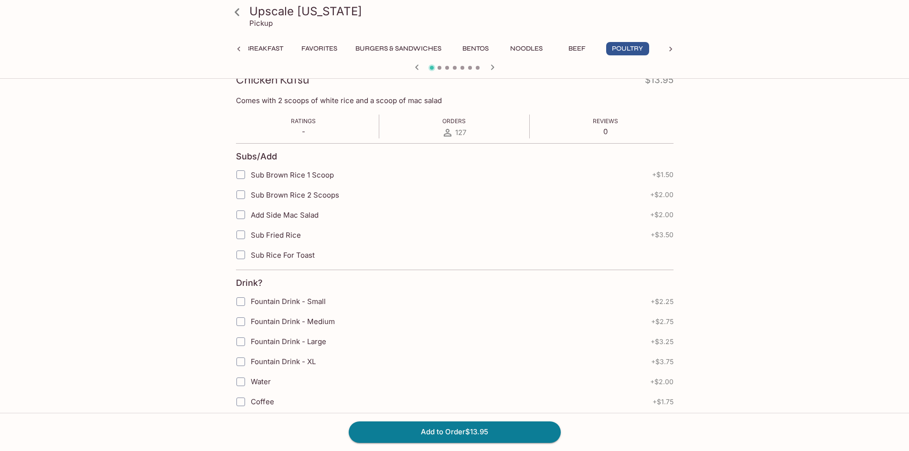
scroll to position [191, 0]
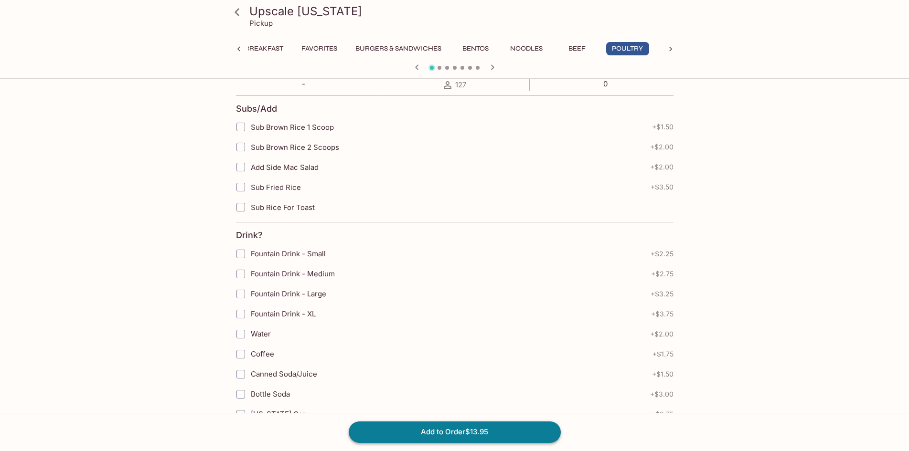
click at [460, 431] on button "Add to Order $13.95" at bounding box center [455, 432] width 212 height 21
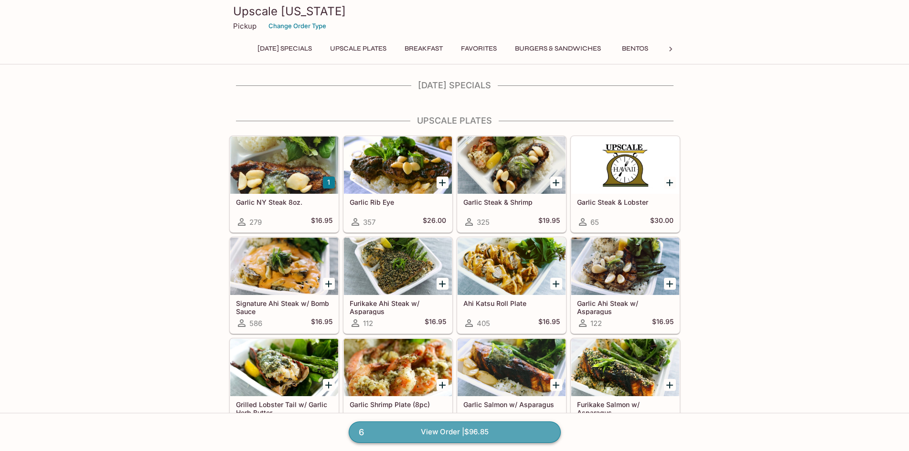
click at [438, 429] on link "6 View Order | $96.85" at bounding box center [455, 432] width 212 height 21
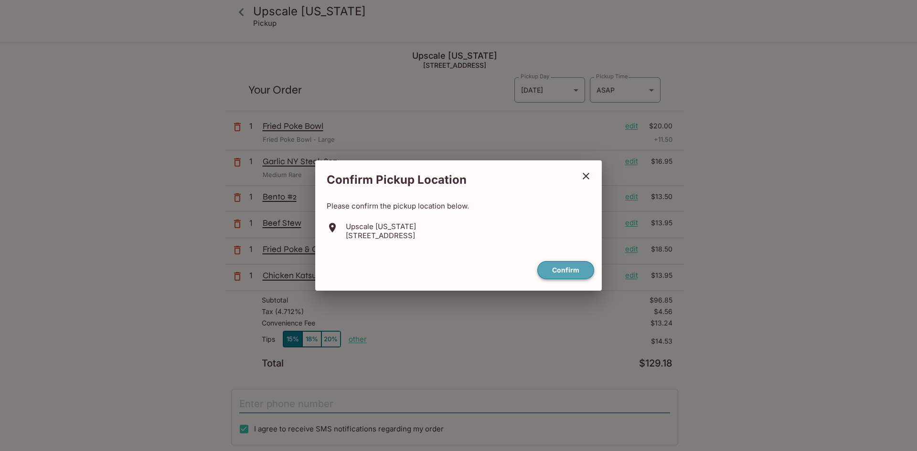
click at [568, 273] on button "Confirm" at bounding box center [565, 270] width 57 height 19
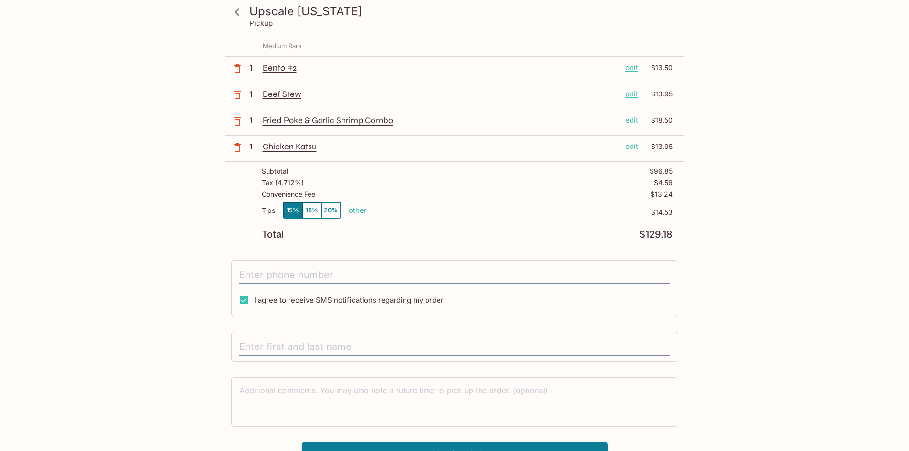
scroll to position [144, 0]
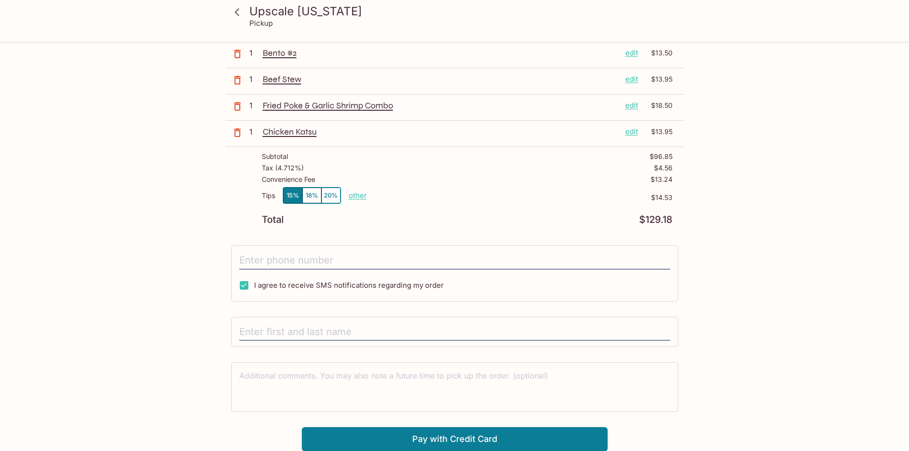
click at [293, 290] on span "I agree to receive SMS notifications regarding my order" at bounding box center [349, 285] width 190 height 9
click at [254, 290] on input "I agree to receive SMS notifications regarding my order" at bounding box center [244, 285] width 19 height 19
checkbox input "false"
click at [311, 261] on input "tel" at bounding box center [454, 261] width 431 height 18
type input "[PHONE_NUMBER]"
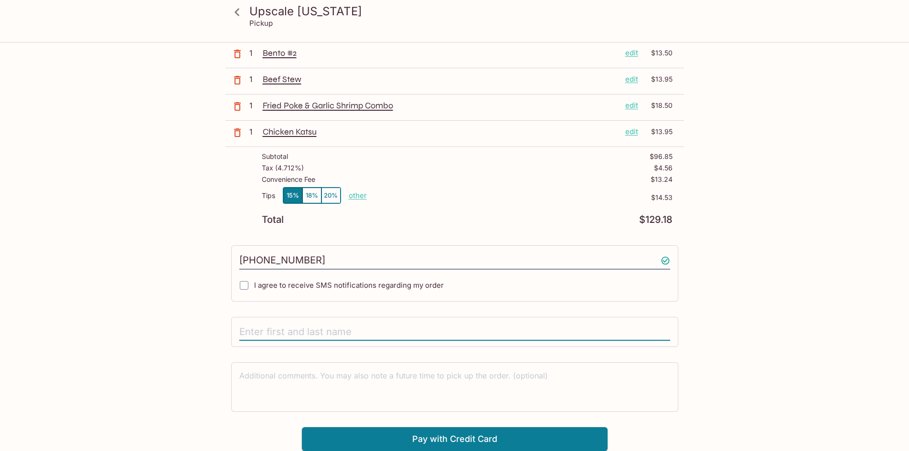
click at [292, 333] on input "text" at bounding box center [454, 332] width 431 height 18
type input "[PERSON_NAME]"
click at [335, 433] on button "Pay with Credit Card" at bounding box center [455, 440] width 306 height 24
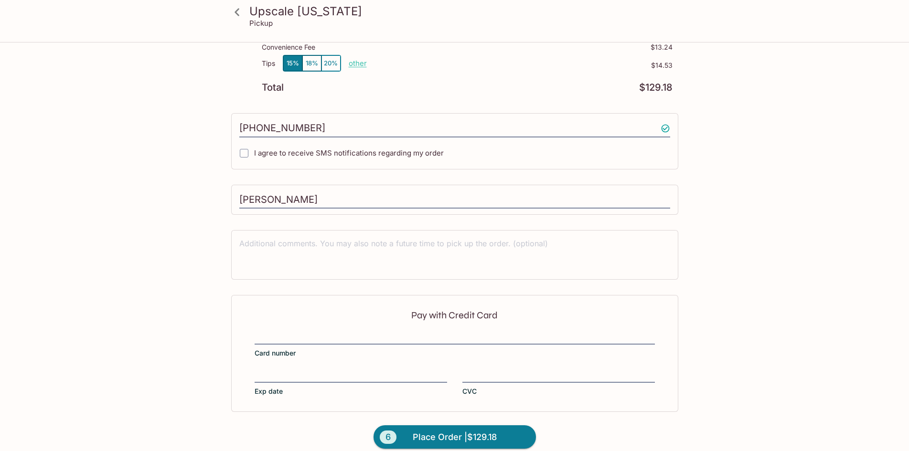
scroll to position [287, 0]
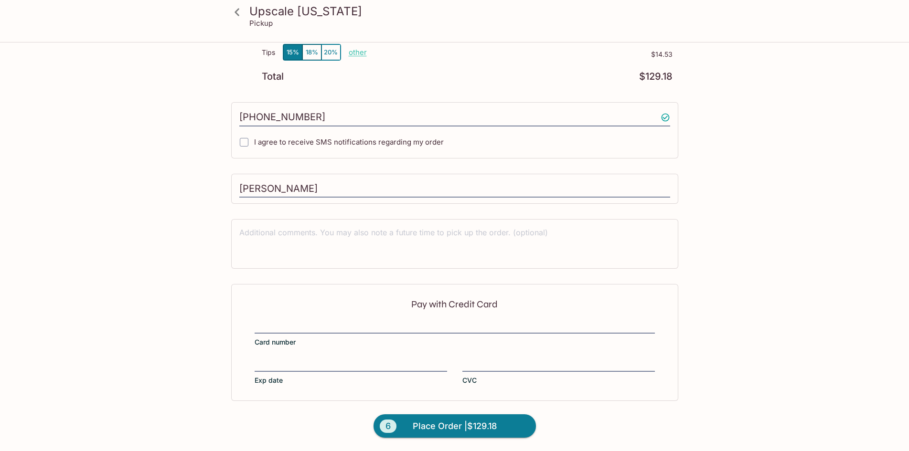
click at [467, 376] on span "CVC" at bounding box center [469, 381] width 14 height 10
click at [467, 360] on input "CVC" at bounding box center [558, 359] width 193 height 0
click at [465, 428] on span "Place Order | $129.18" at bounding box center [455, 426] width 84 height 15
